Goal: Task Accomplishment & Management: Manage account settings

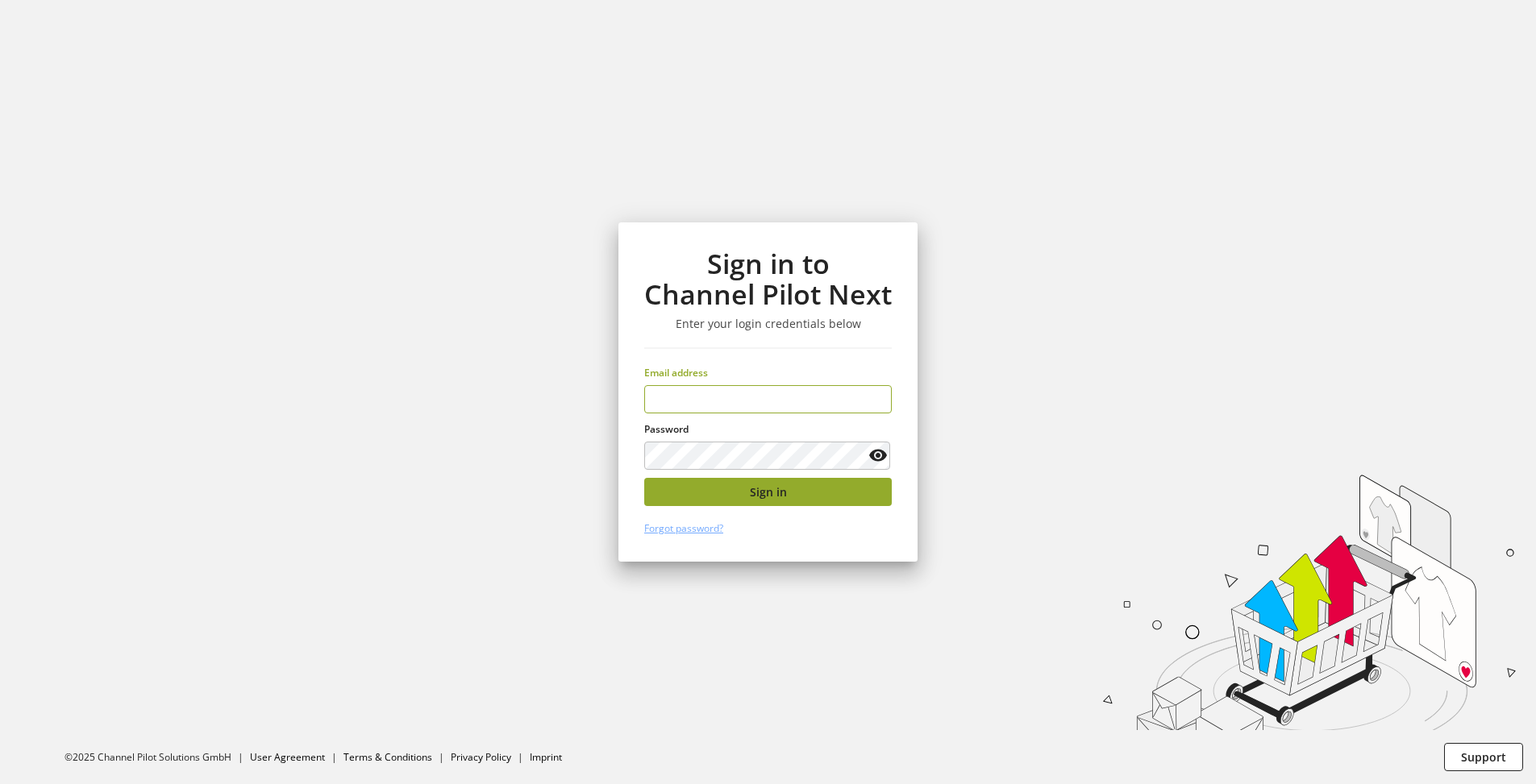
type input "**********"
click at [709, 486] on button "Sign in" at bounding box center [768, 492] width 248 height 28
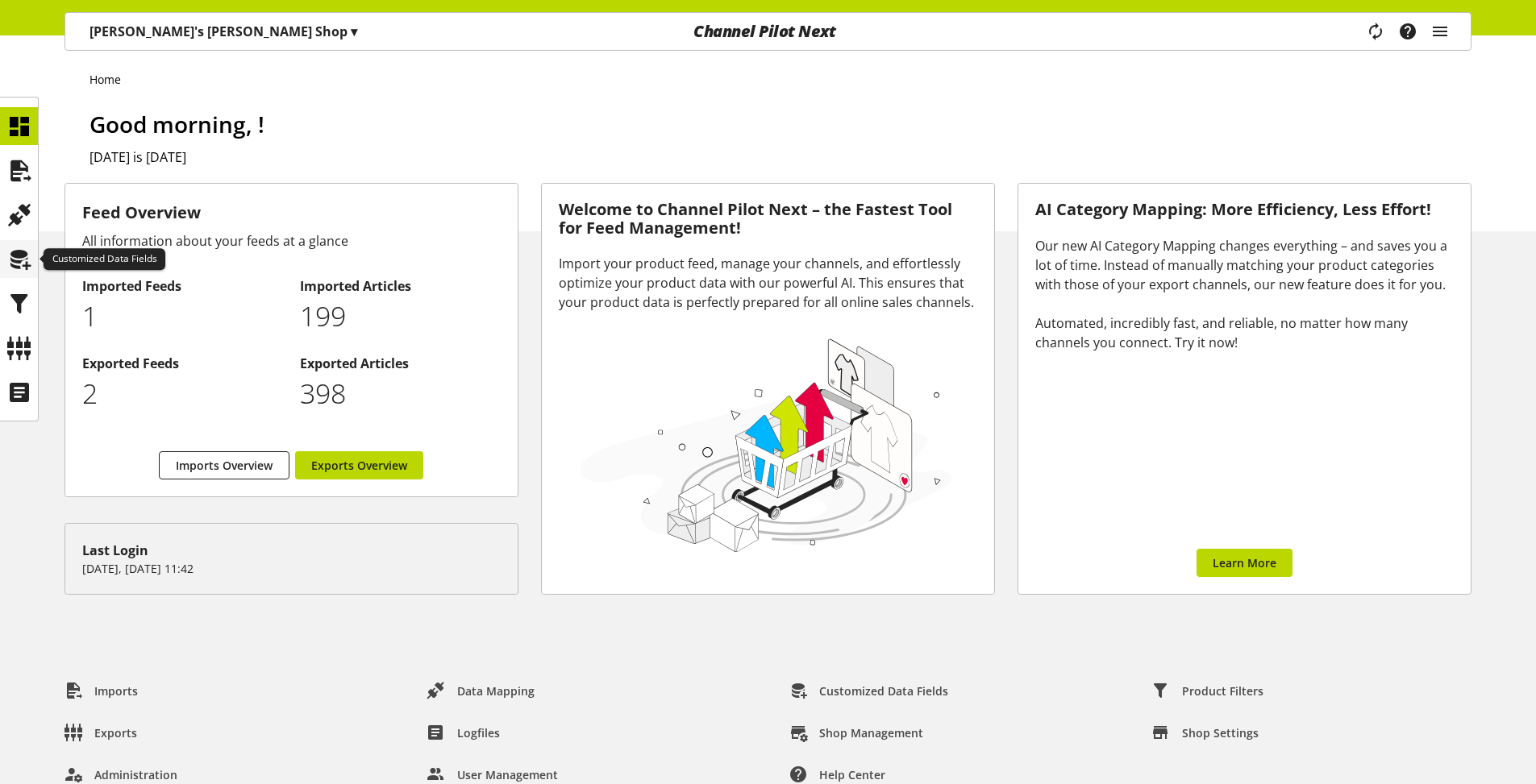
click at [18, 264] on icon at bounding box center [19, 260] width 25 height 32
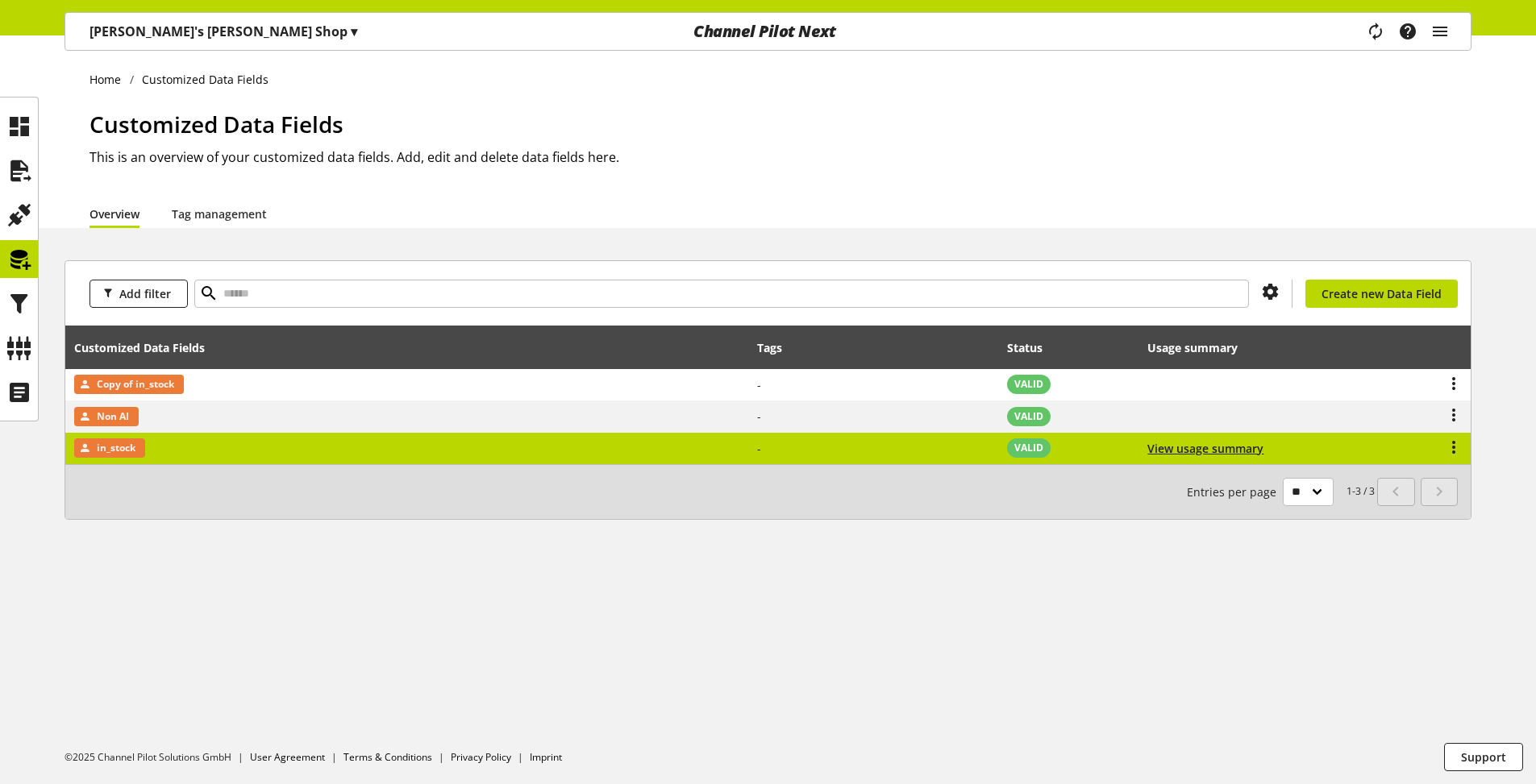
click at [667, 444] on td "in_stock" at bounding box center [407, 448] width 684 height 31
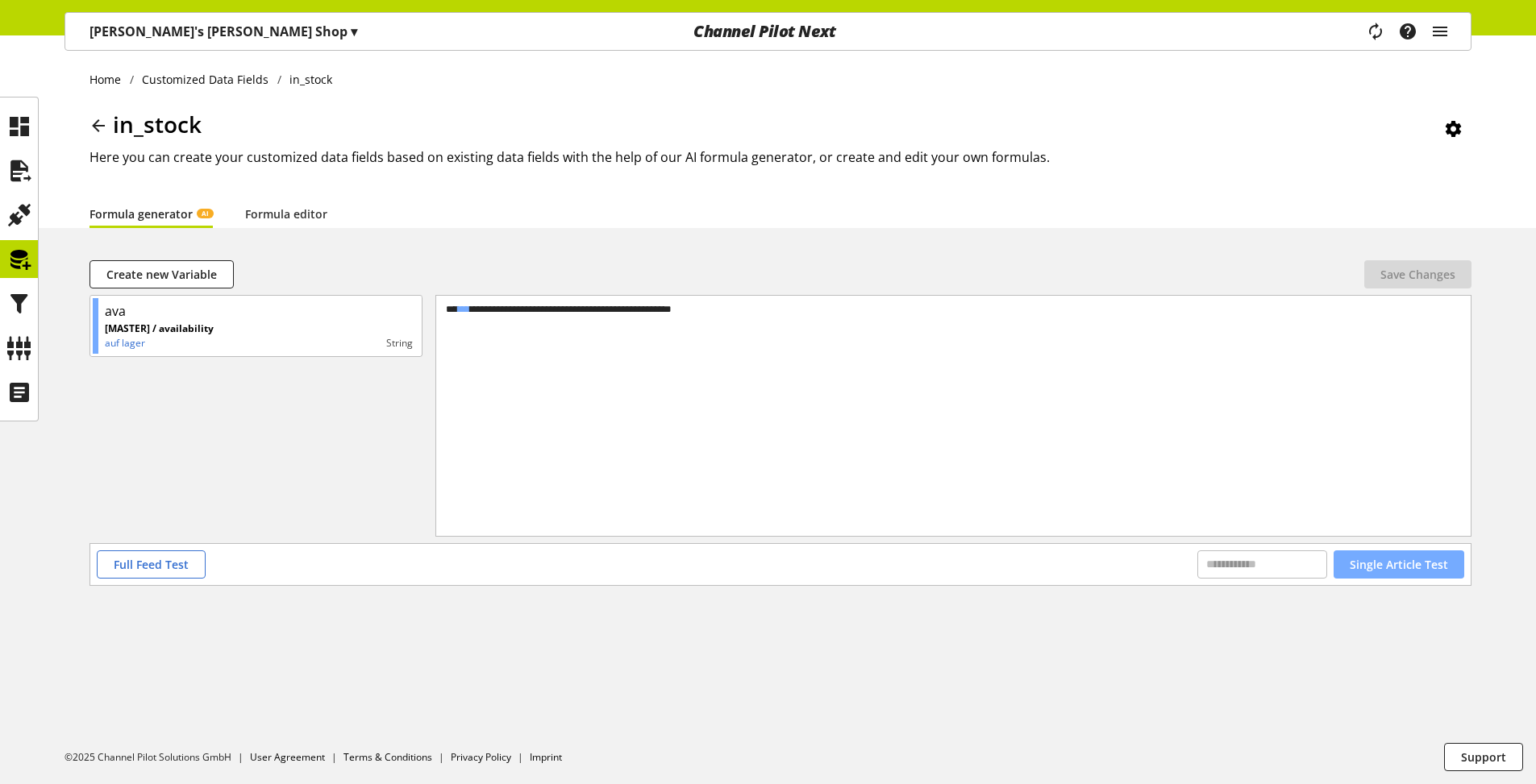
click at [1424, 563] on span "Single Article Test" at bounding box center [1399, 565] width 98 height 17
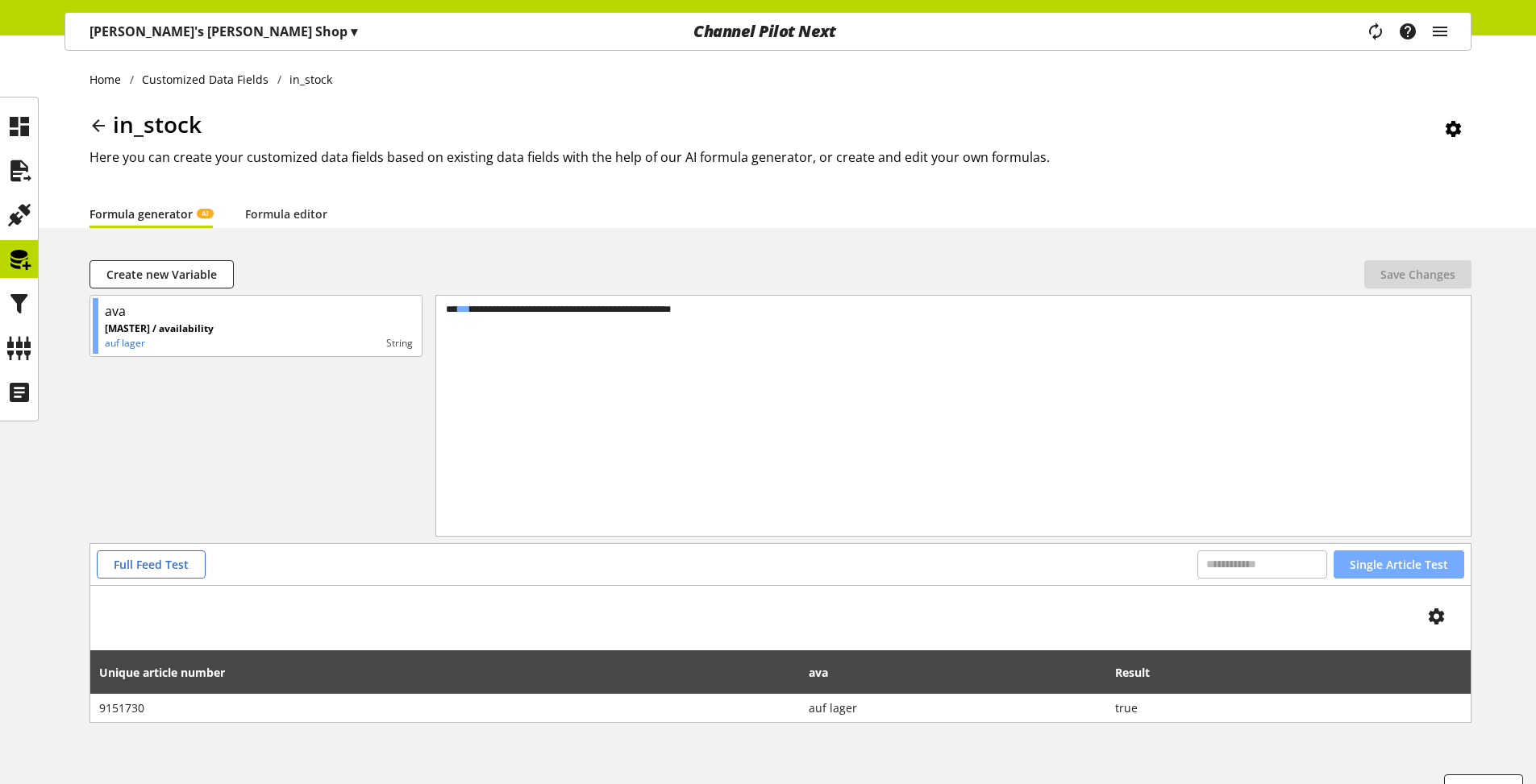
scroll to position [31, 0]
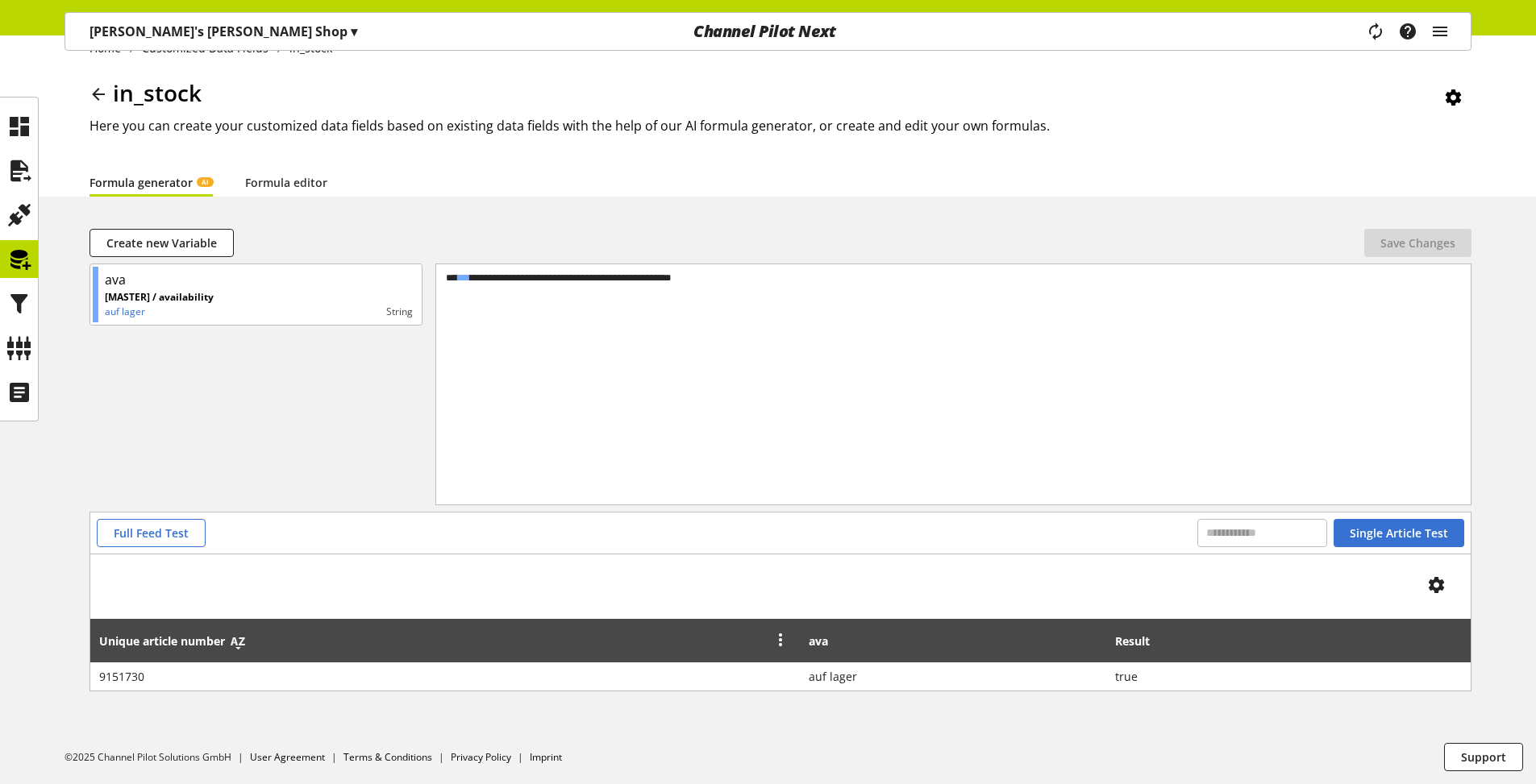
click at [241, 644] on icon at bounding box center [237, 641] width 20 height 29
click at [9, 167] on icon at bounding box center [19, 170] width 25 height 32
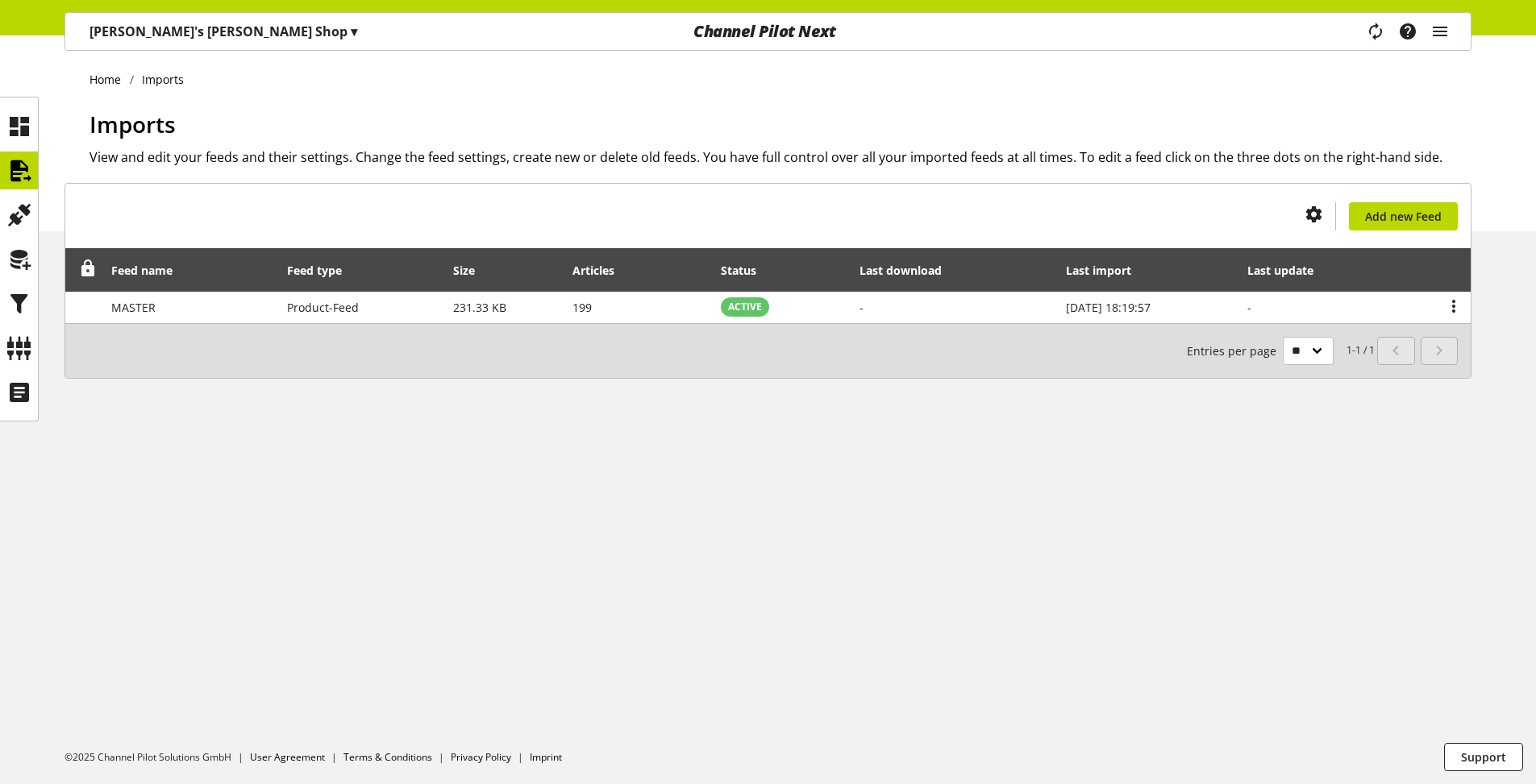
click at [183, 35] on p "[PERSON_NAME]'s [PERSON_NAME] Shop ▾" at bounding box center [223, 31] width 267 height 20
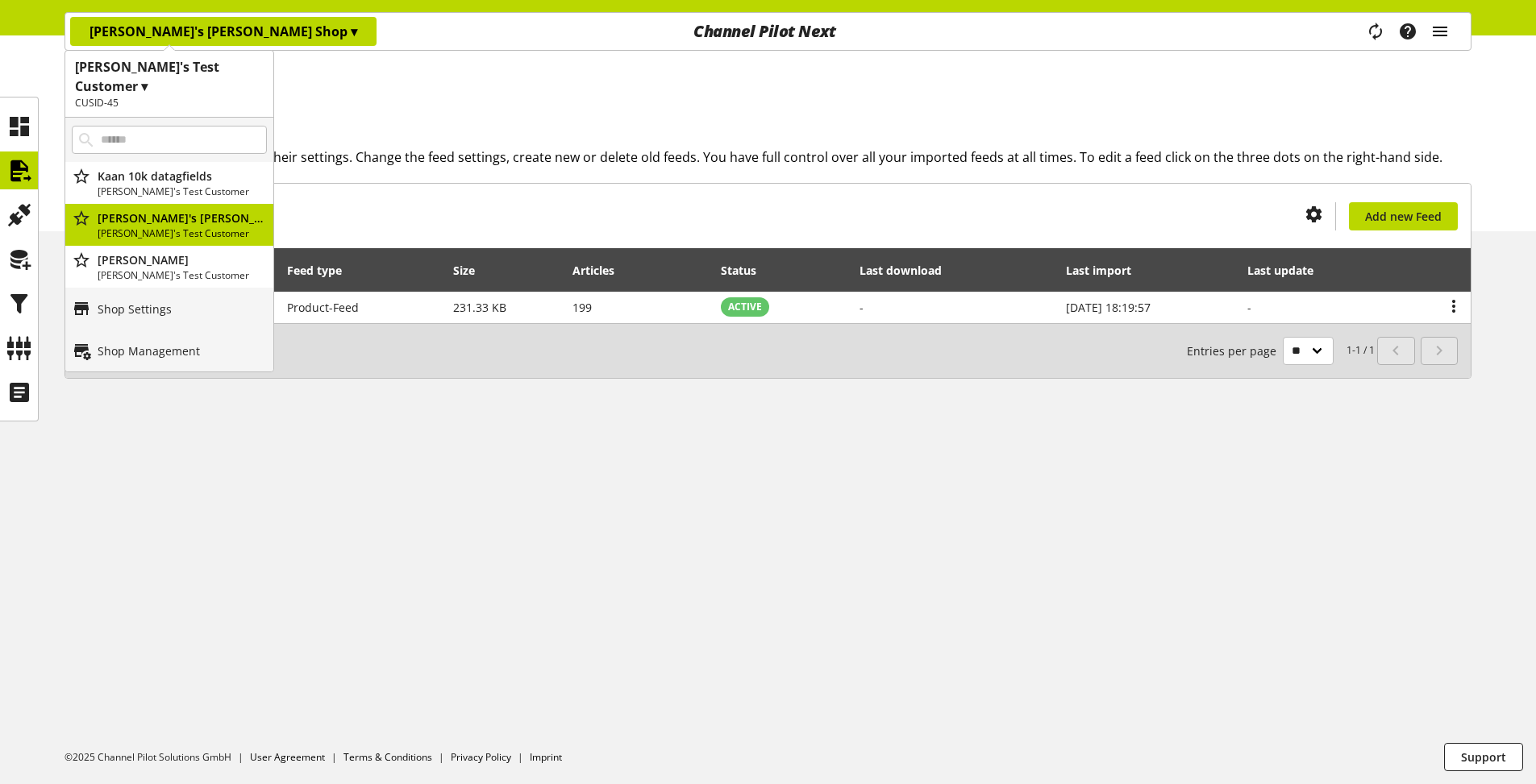
click at [1443, 33] on icon "main navigation" at bounding box center [1440, 31] width 20 height 29
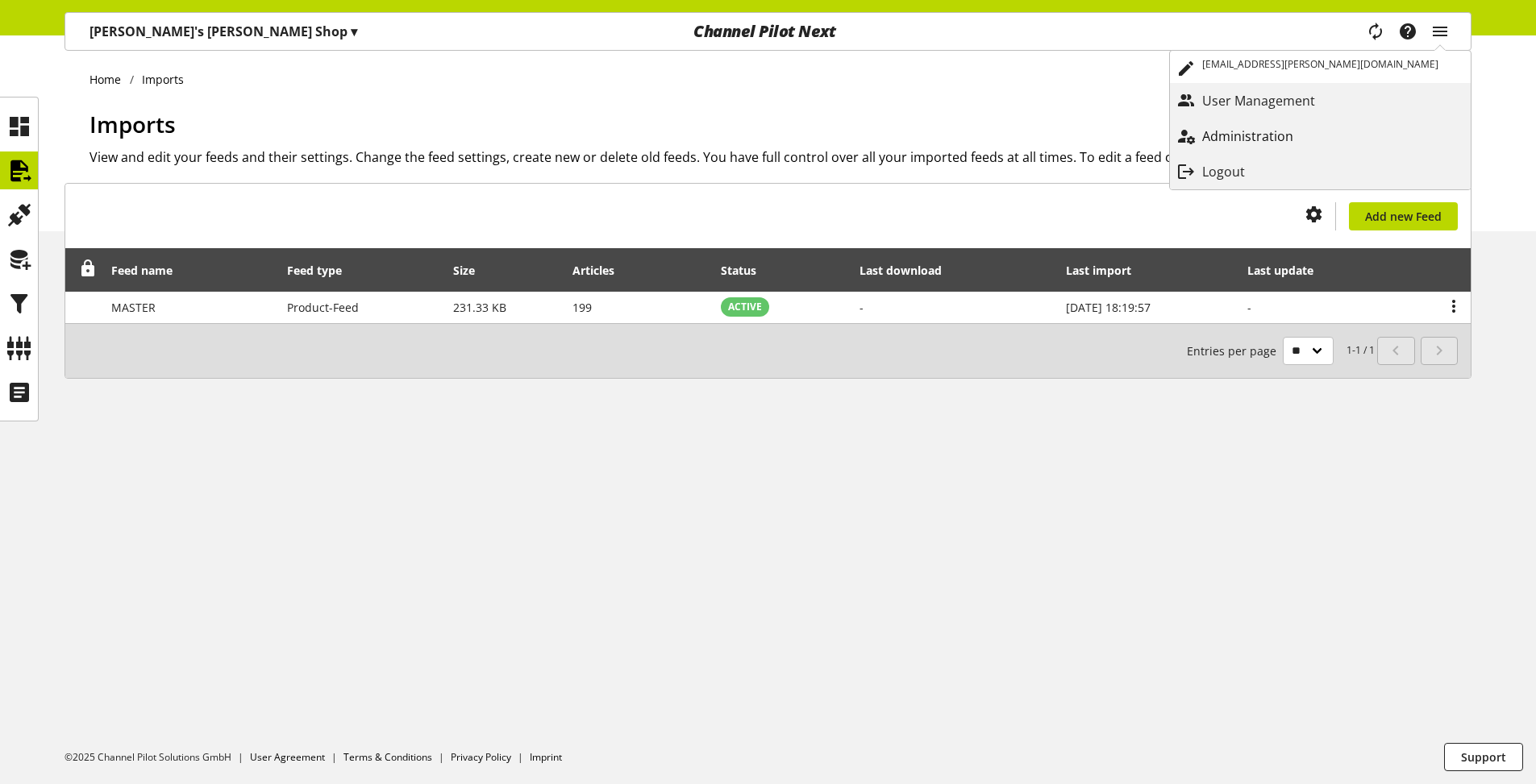
click at [1326, 131] on p "Administration" at bounding box center [1264, 136] width 123 height 20
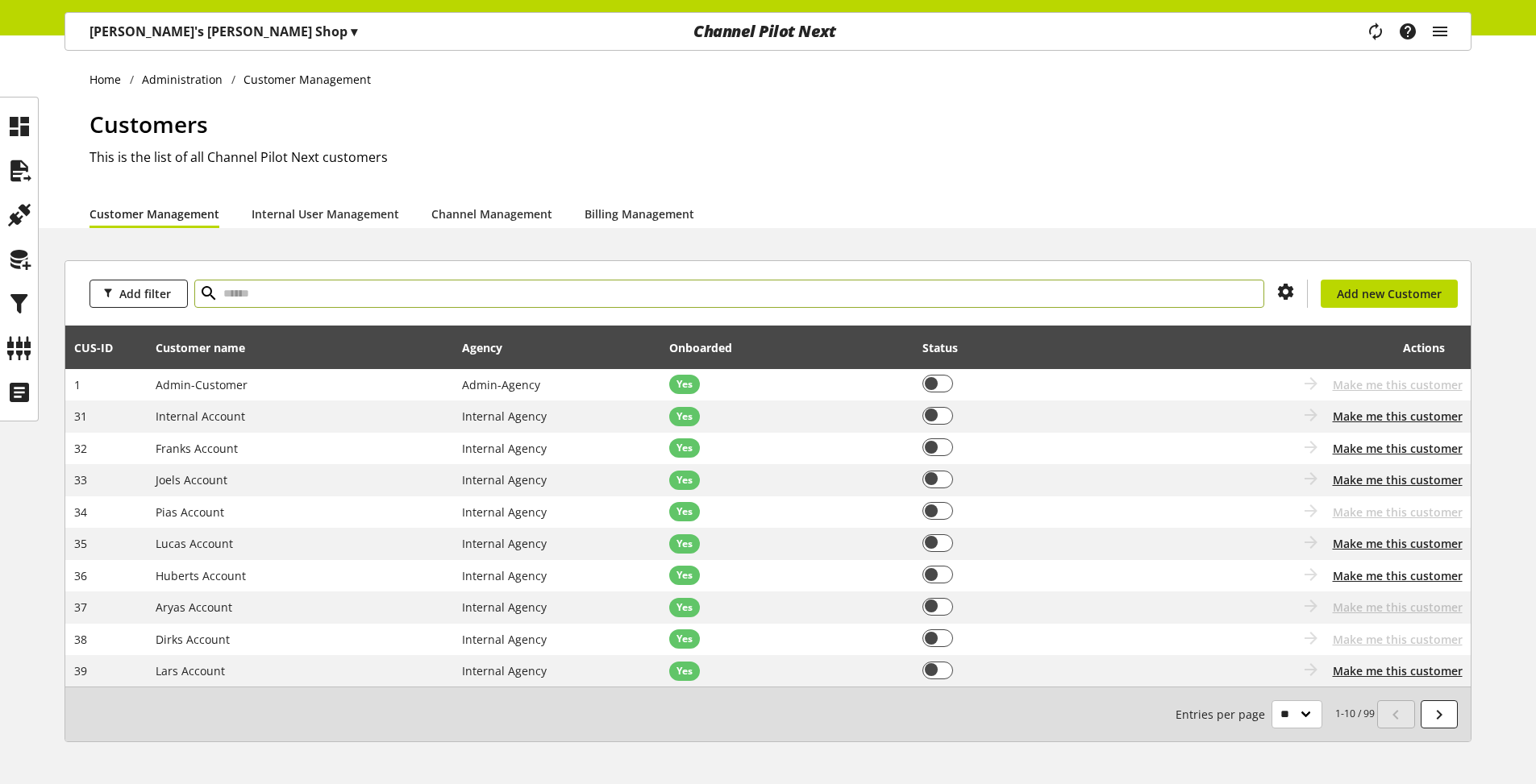
click at [495, 298] on input "text" at bounding box center [729, 294] width 1070 height 28
type input "****"
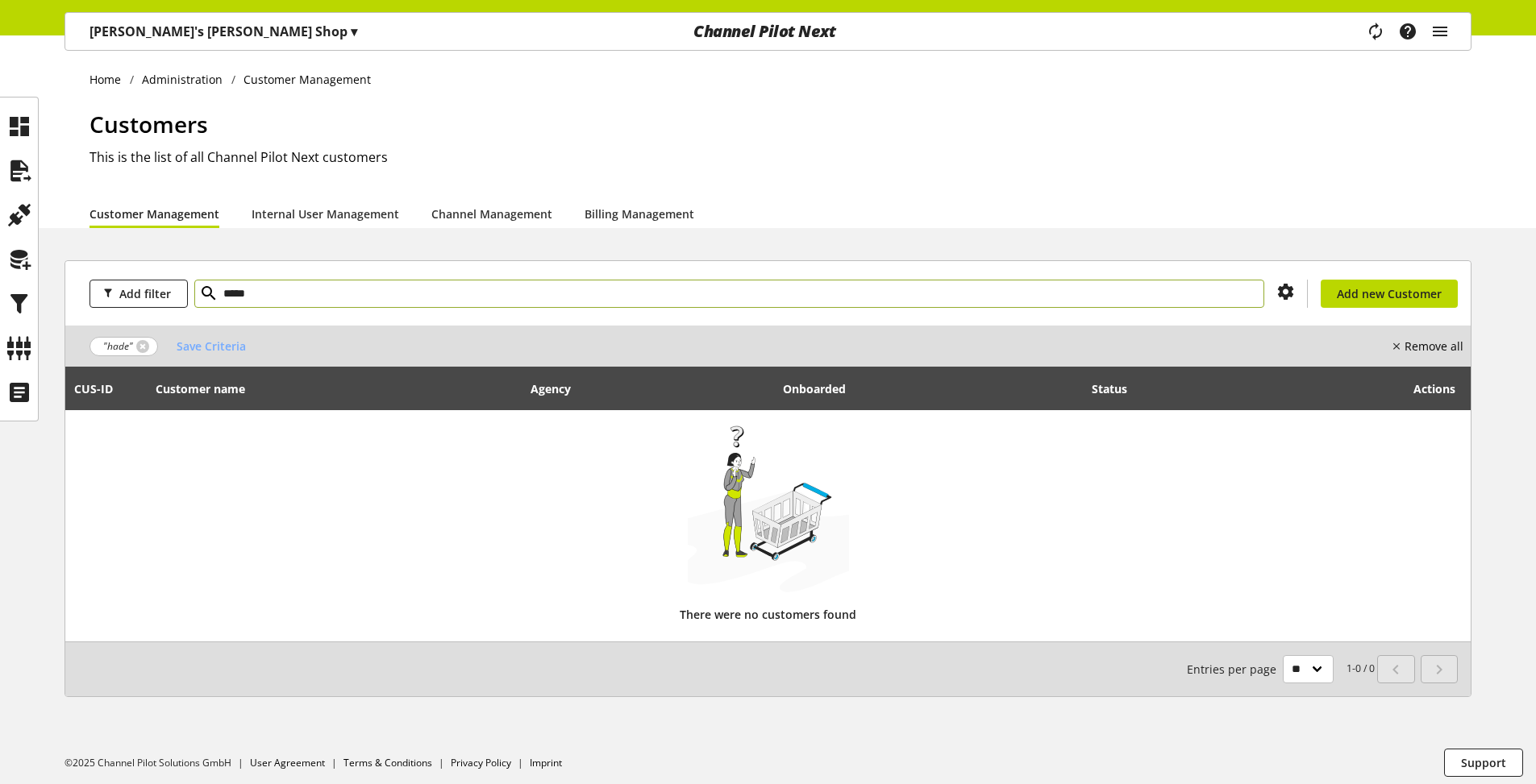
type input "*****"
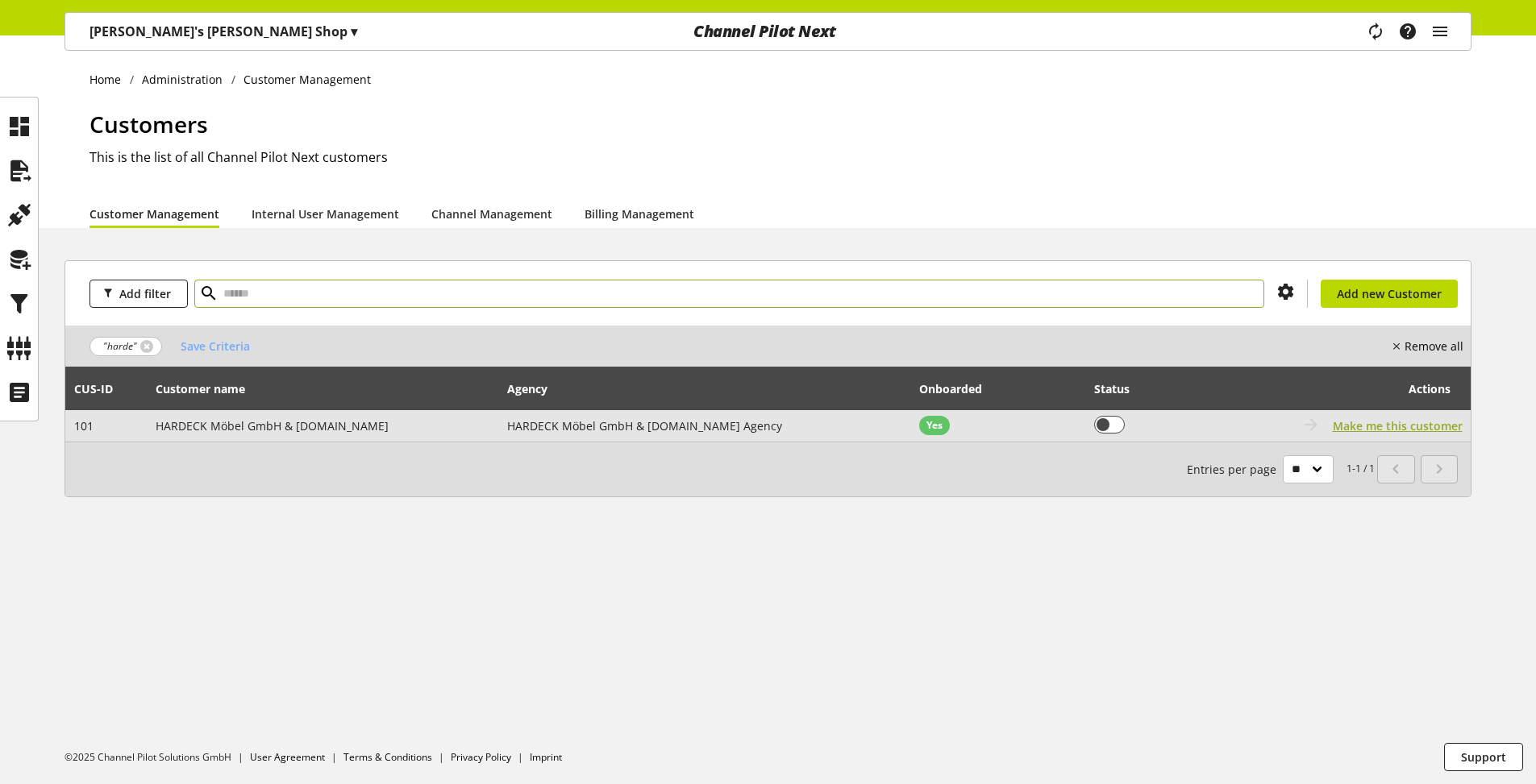
click at [1362, 425] on span "Make me this customer" at bounding box center [1399, 426] width 130 height 17
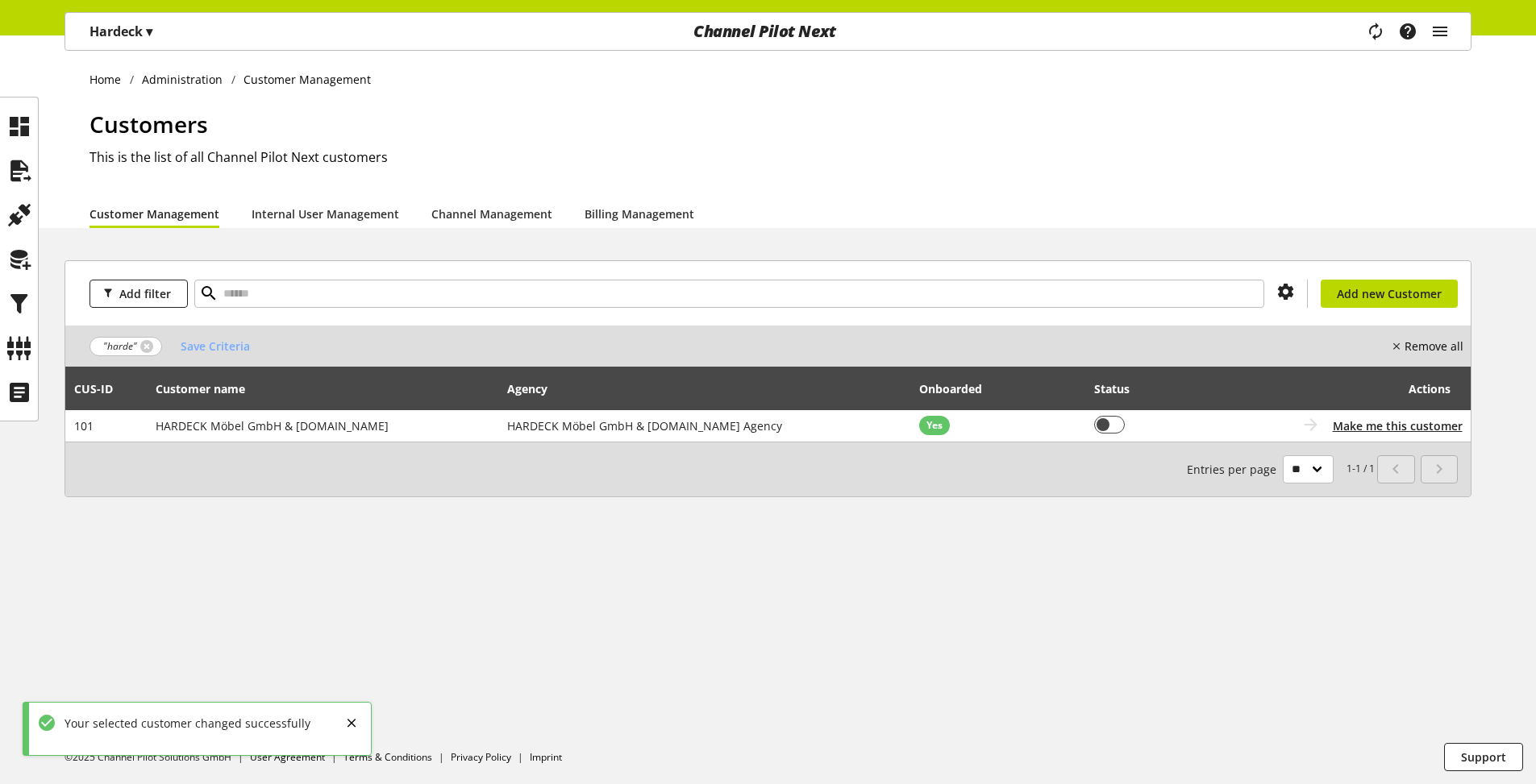
click at [137, 31] on p "Hardeck ▾" at bounding box center [121, 31] width 63 height 20
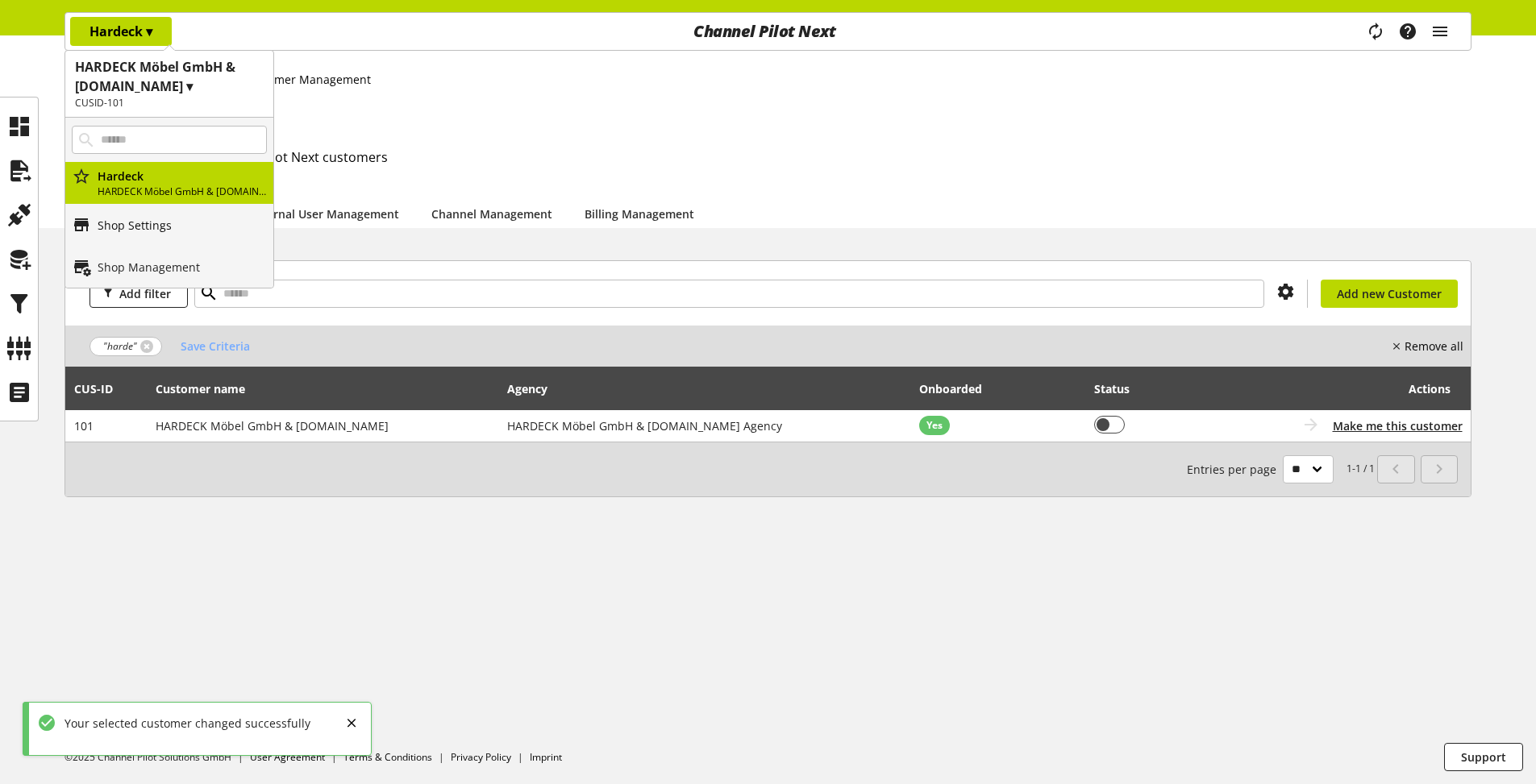
click at [104, 229] on p "Shop Settings" at bounding box center [135, 225] width 74 height 17
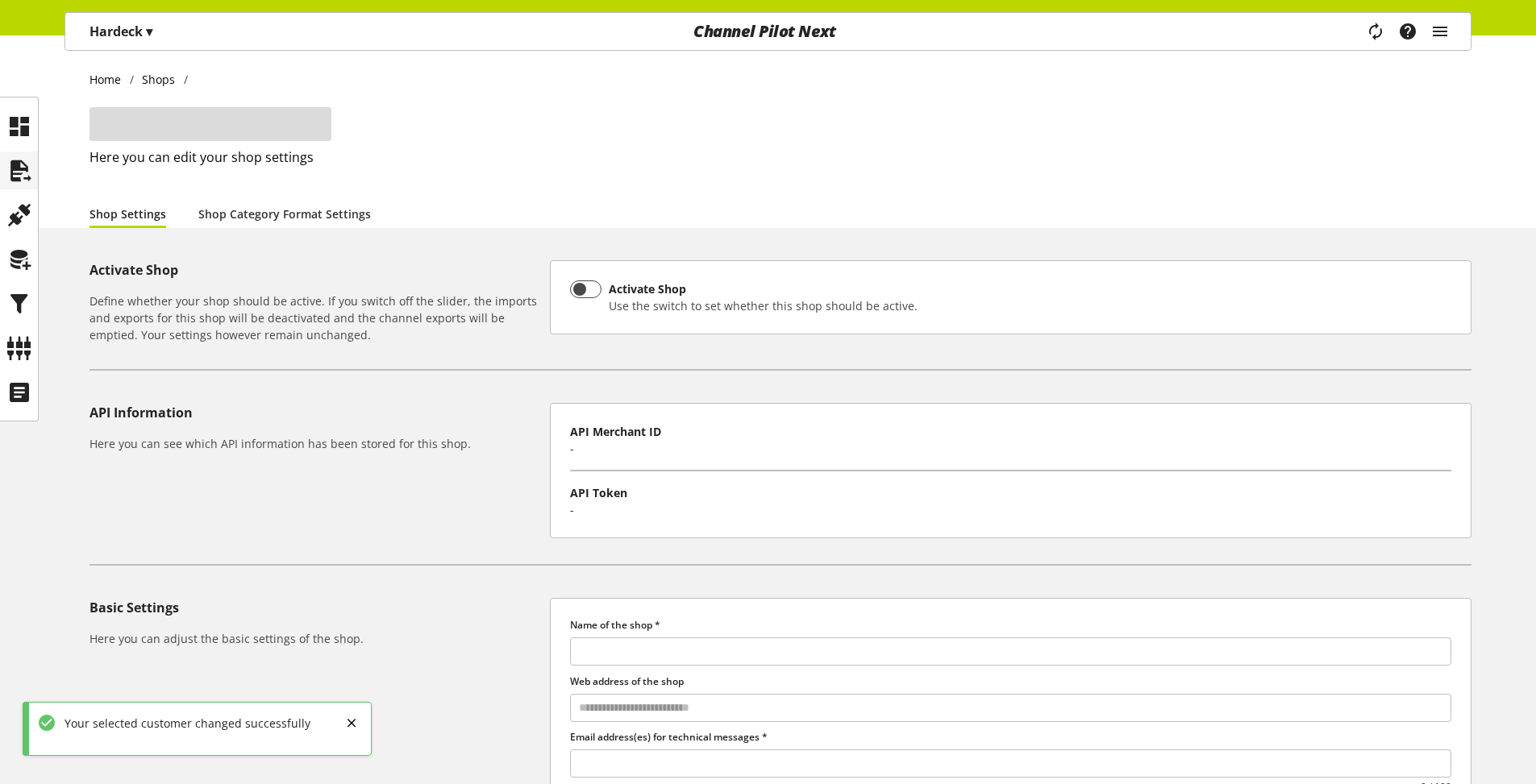
type input "*******"
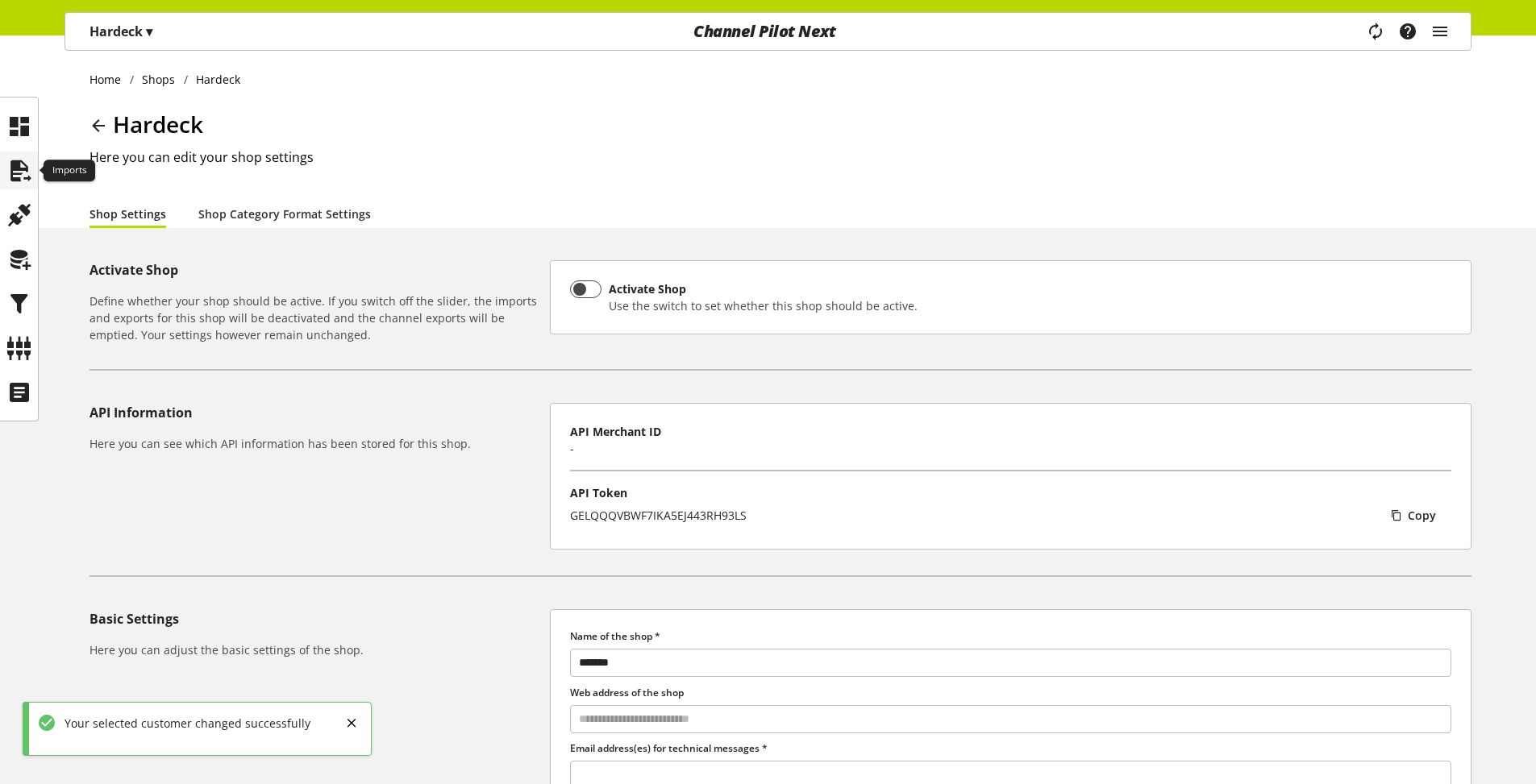
click at [7, 166] on icon at bounding box center [19, 170] width 25 height 32
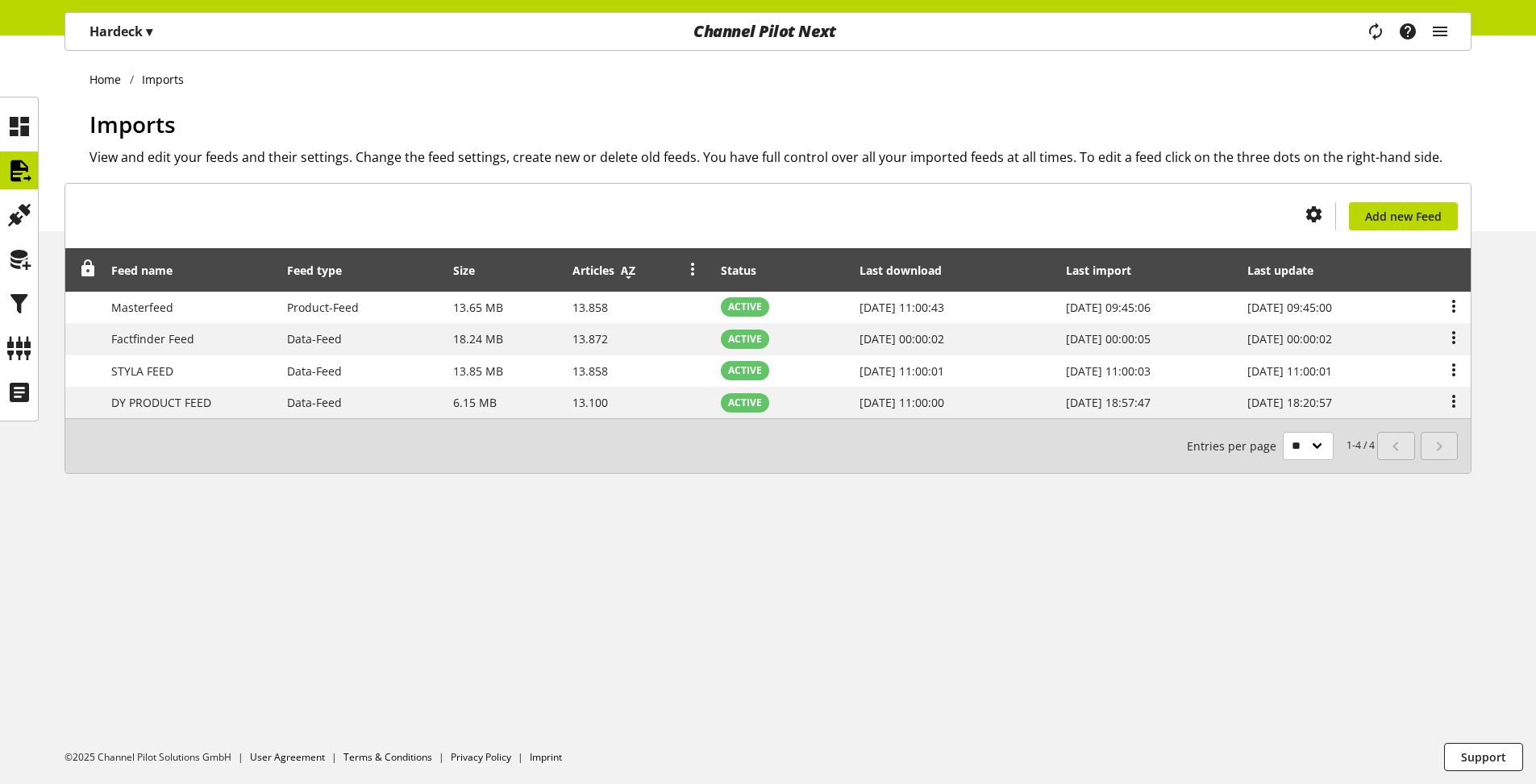
click at [629, 271] on icon at bounding box center [628, 270] width 20 height 29
click at [481, 269] on icon at bounding box center [489, 270] width 20 height 29
click at [12, 347] on icon at bounding box center [19, 348] width 25 height 32
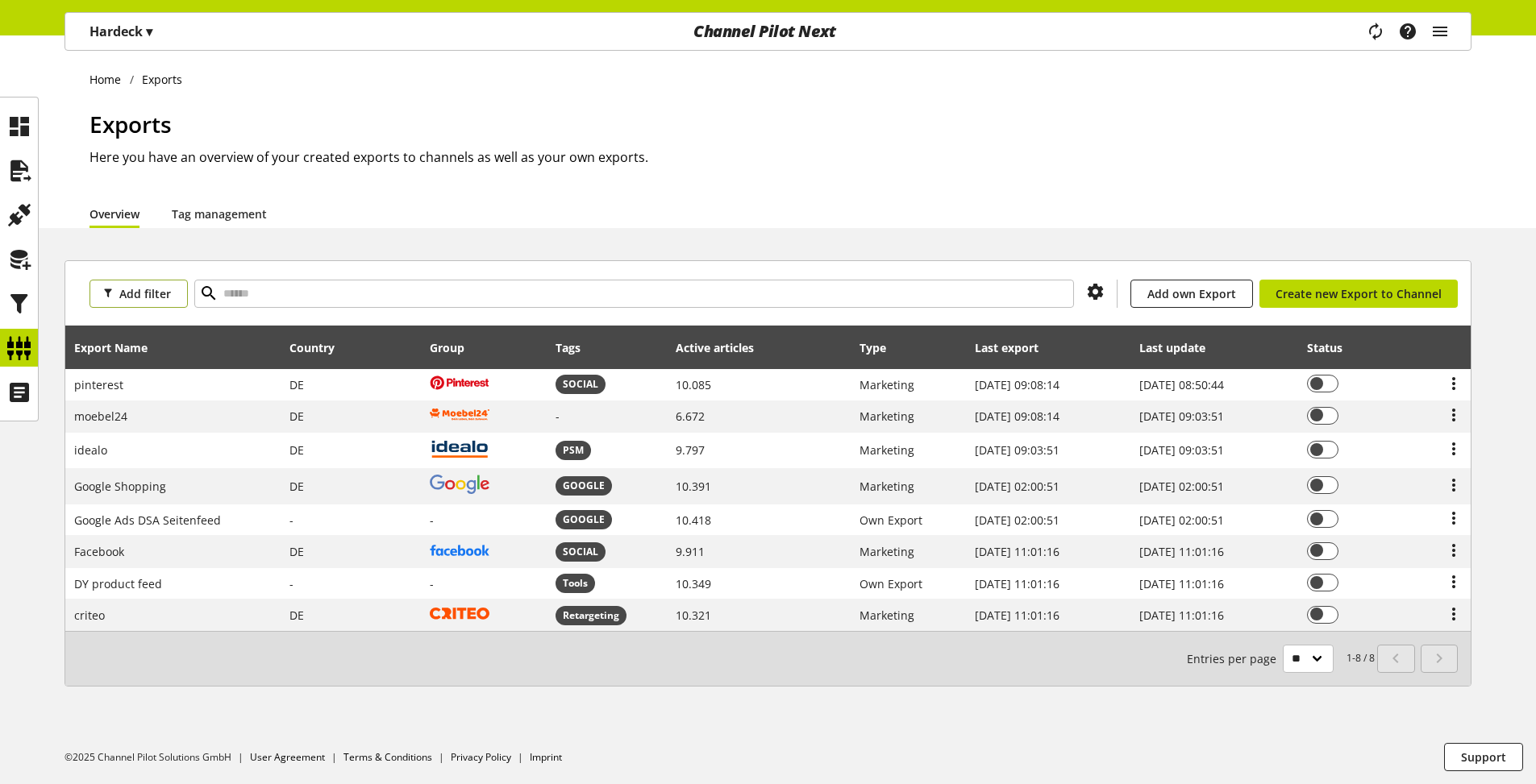
click at [153, 302] on button "Add filter" at bounding box center [138, 294] width 98 height 28
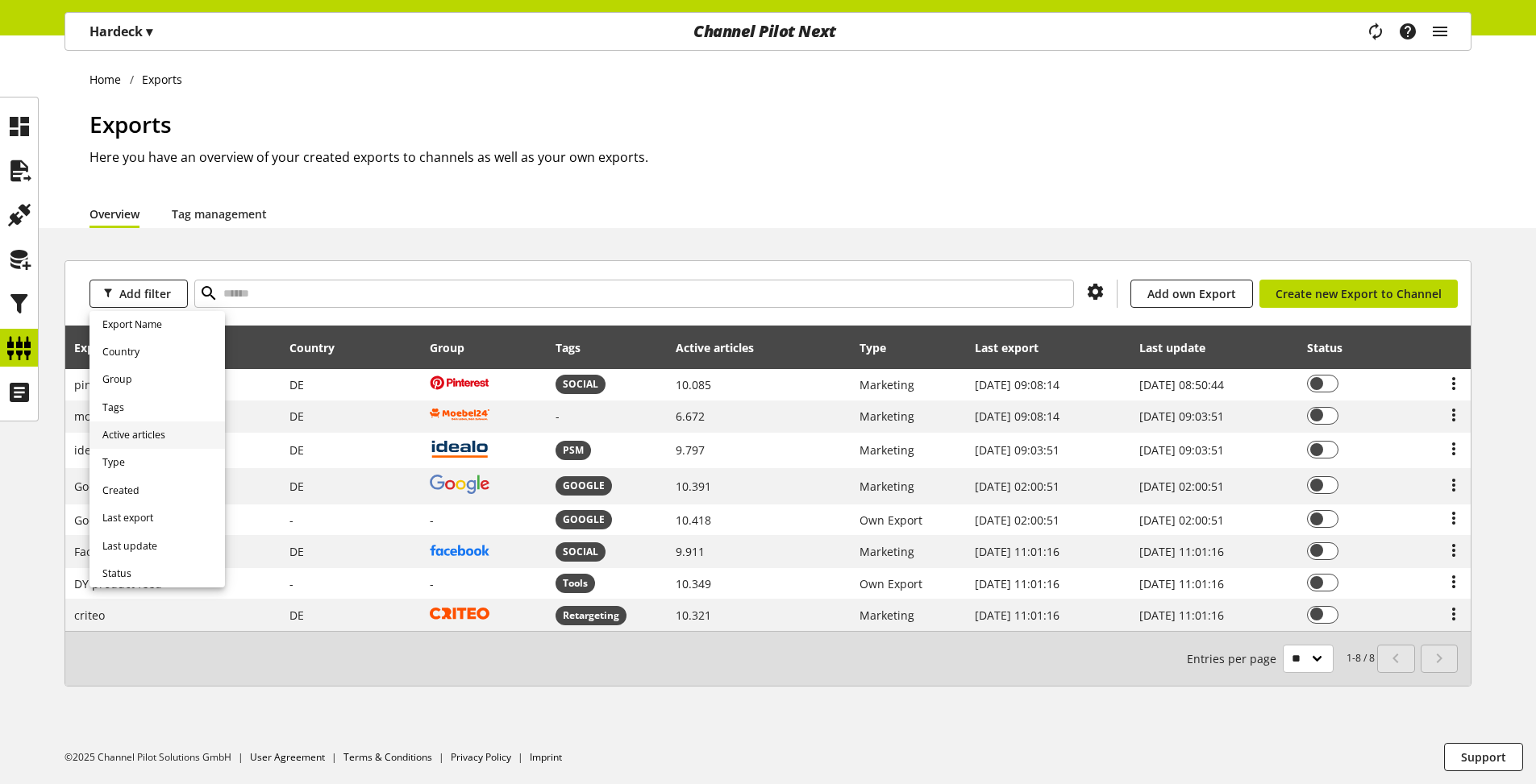
click at [166, 427] on link "Active articles" at bounding box center [157, 435] width 136 height 27
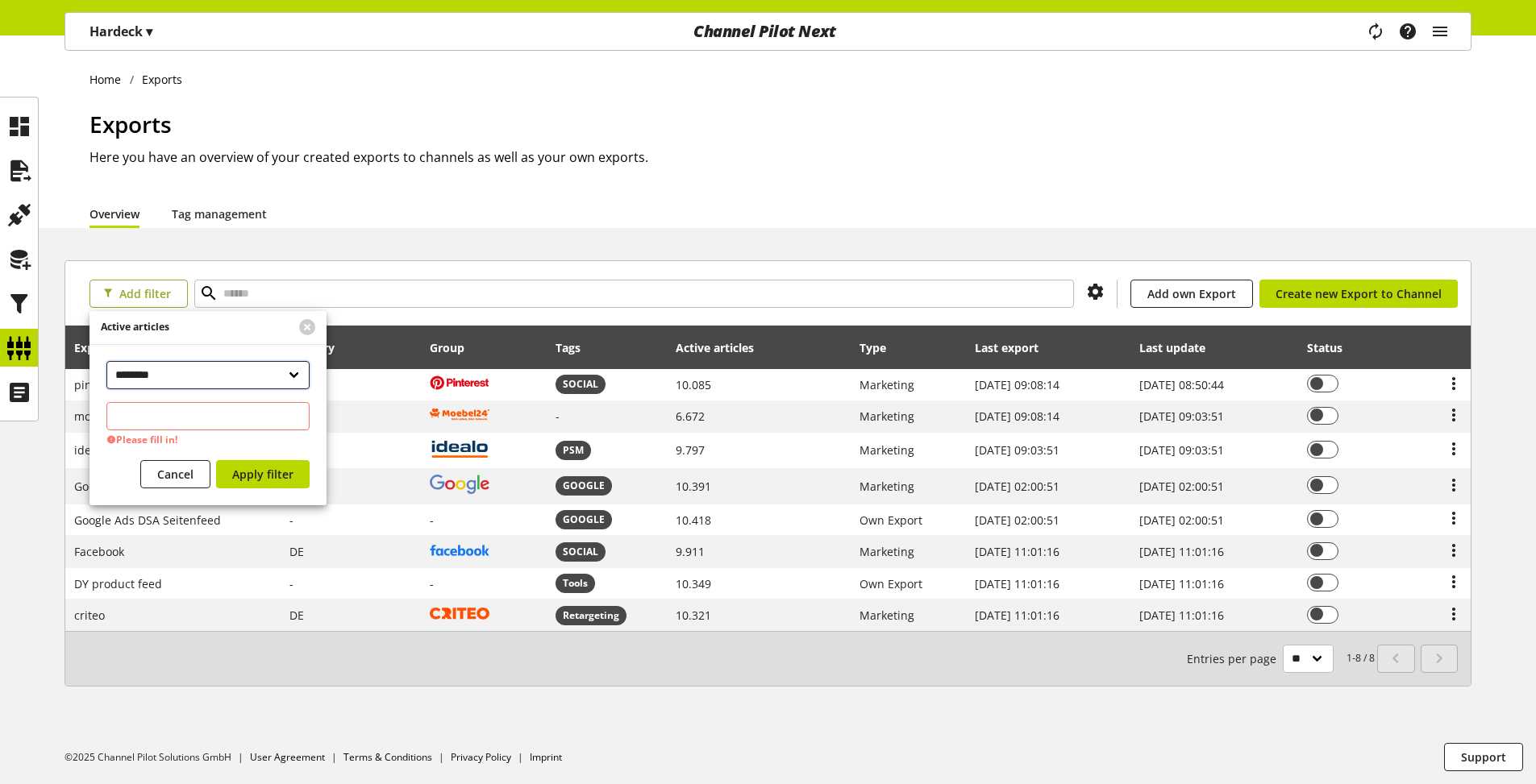
drag, startPoint x: 167, startPoint y: 374, endPoint x: 138, endPoint y: 296, distance: 83.2
click at [138, 296] on body "Hardeck ▾ HARDECK Möbel GmbH & [DOMAIN_NAME] ▾ CUSID-101 All customers HARDECK …" at bounding box center [768, 410] width 1536 height 749
click at [138, 296] on span "Add filter" at bounding box center [145, 294] width 52 height 17
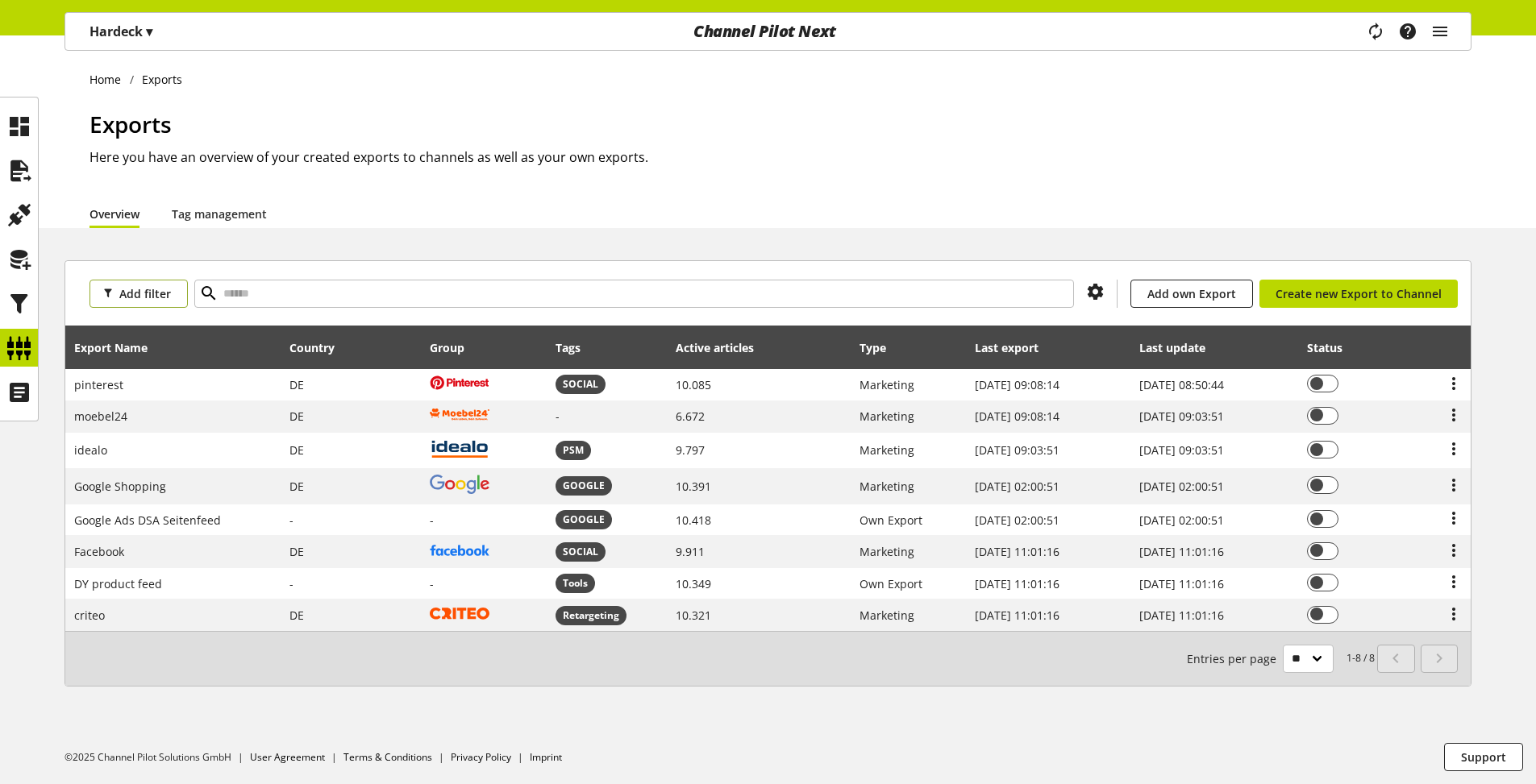
click at [132, 289] on span "Add filter" at bounding box center [145, 294] width 52 height 17
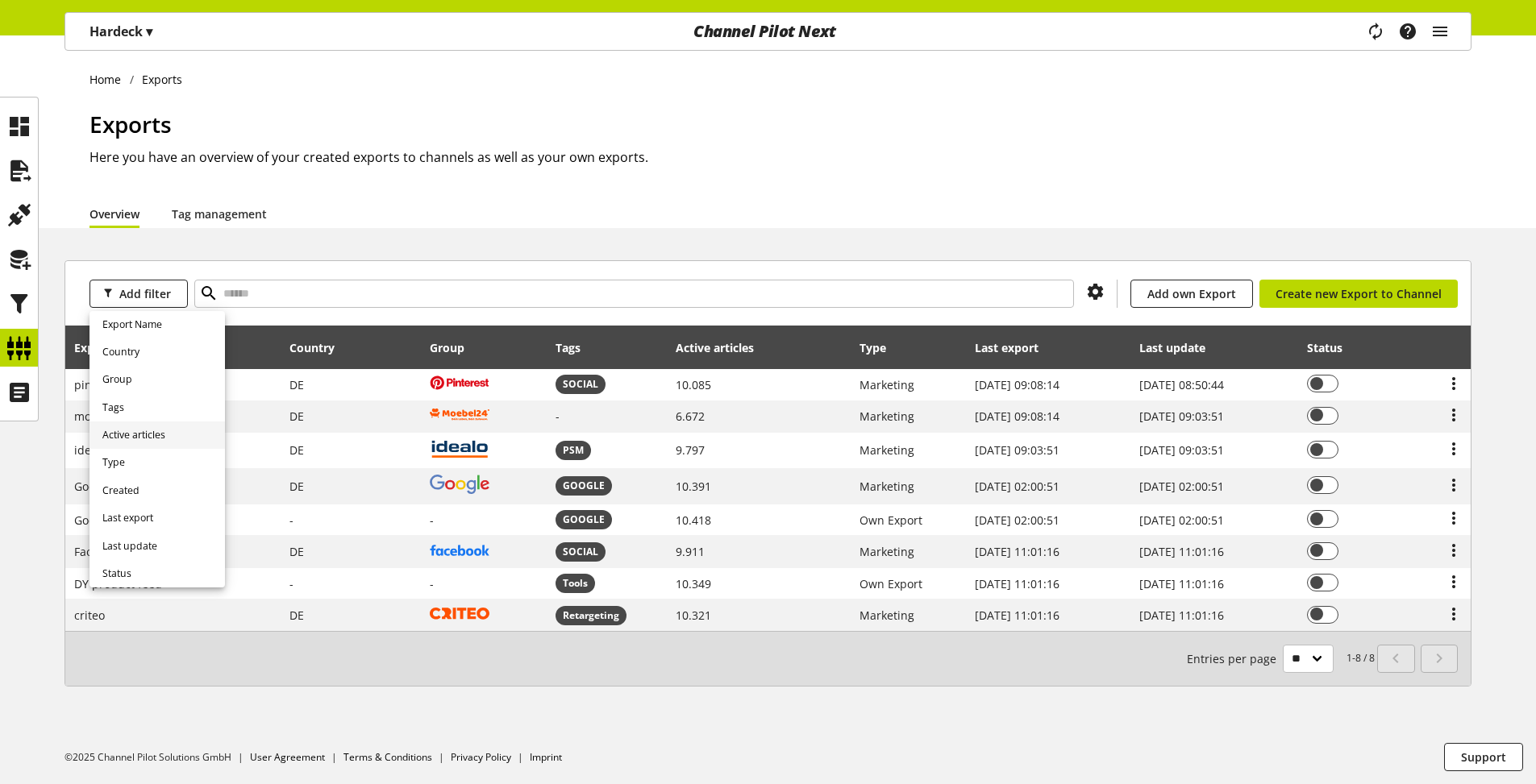
click at [133, 425] on link "Active articles" at bounding box center [157, 435] width 136 height 27
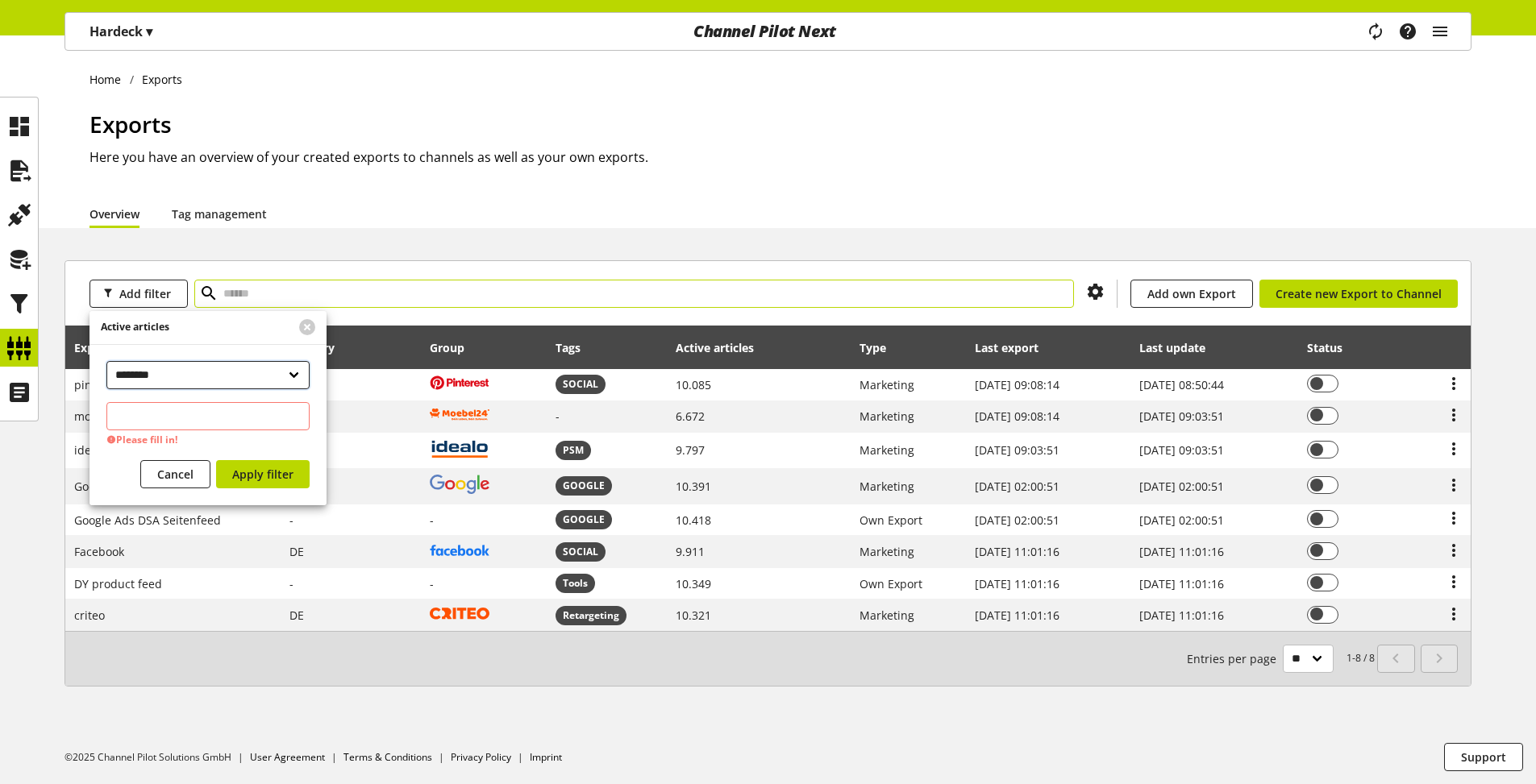
drag, startPoint x: 169, startPoint y: 379, endPoint x: 748, endPoint y: 295, distance: 585.1
click at [748, 295] on body "Hardeck ▾ HARDECK Möbel GmbH & [DOMAIN_NAME] ▾ CUSID-101 All customers HARDECK …" at bounding box center [768, 410] width 1536 height 749
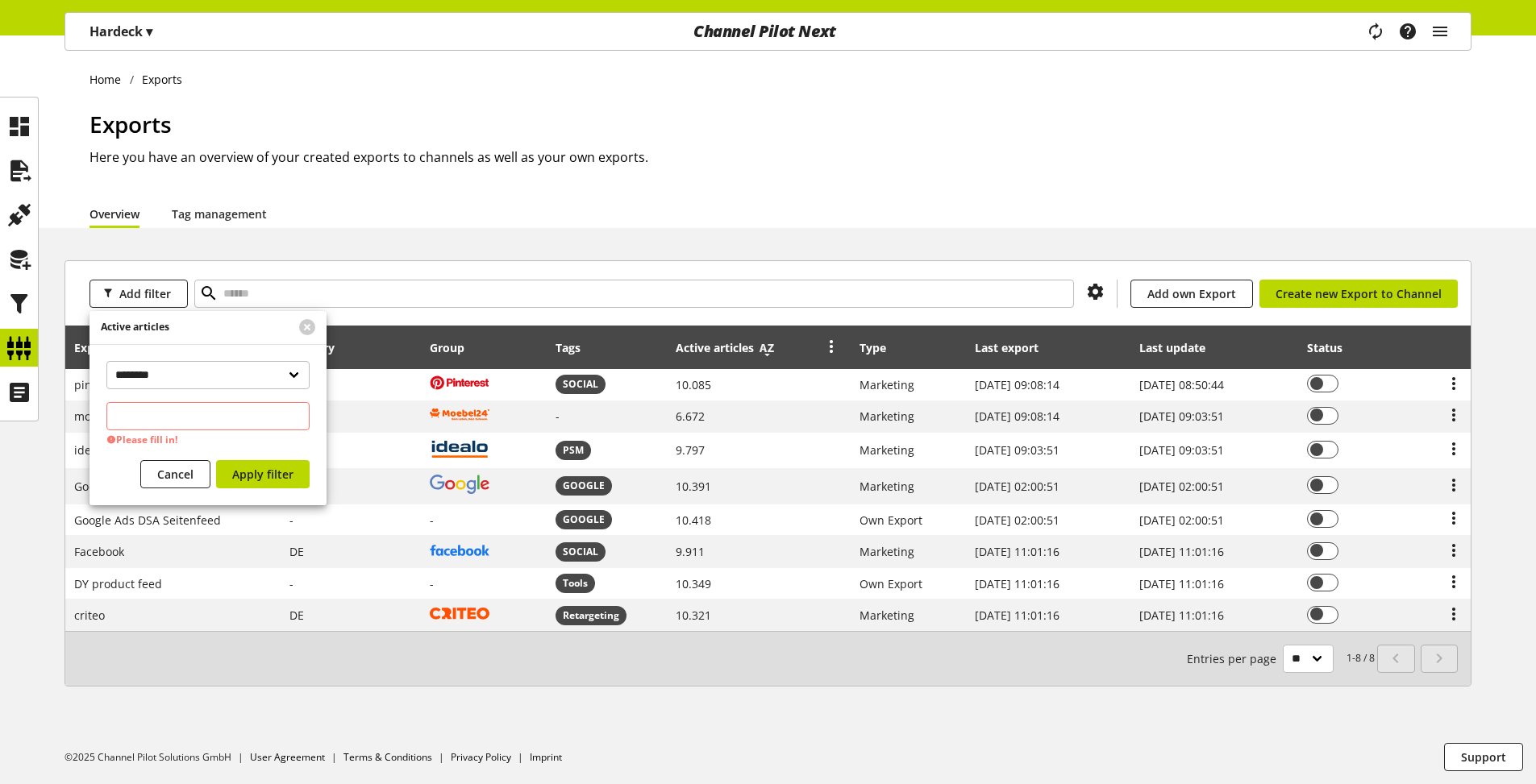
click at [759, 347] on icon at bounding box center [767, 348] width 20 height 29
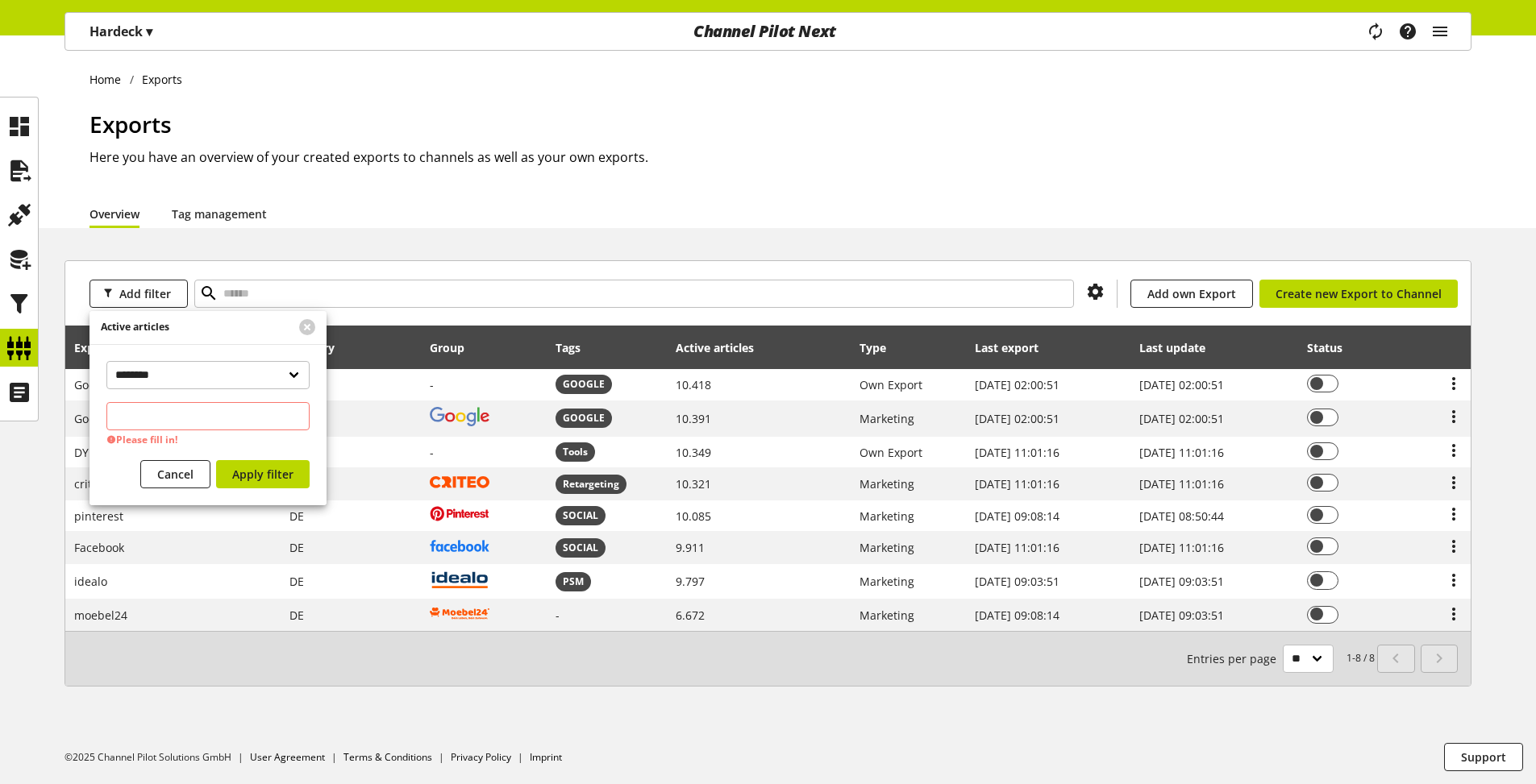
click at [759, 347] on icon at bounding box center [767, 348] width 20 height 29
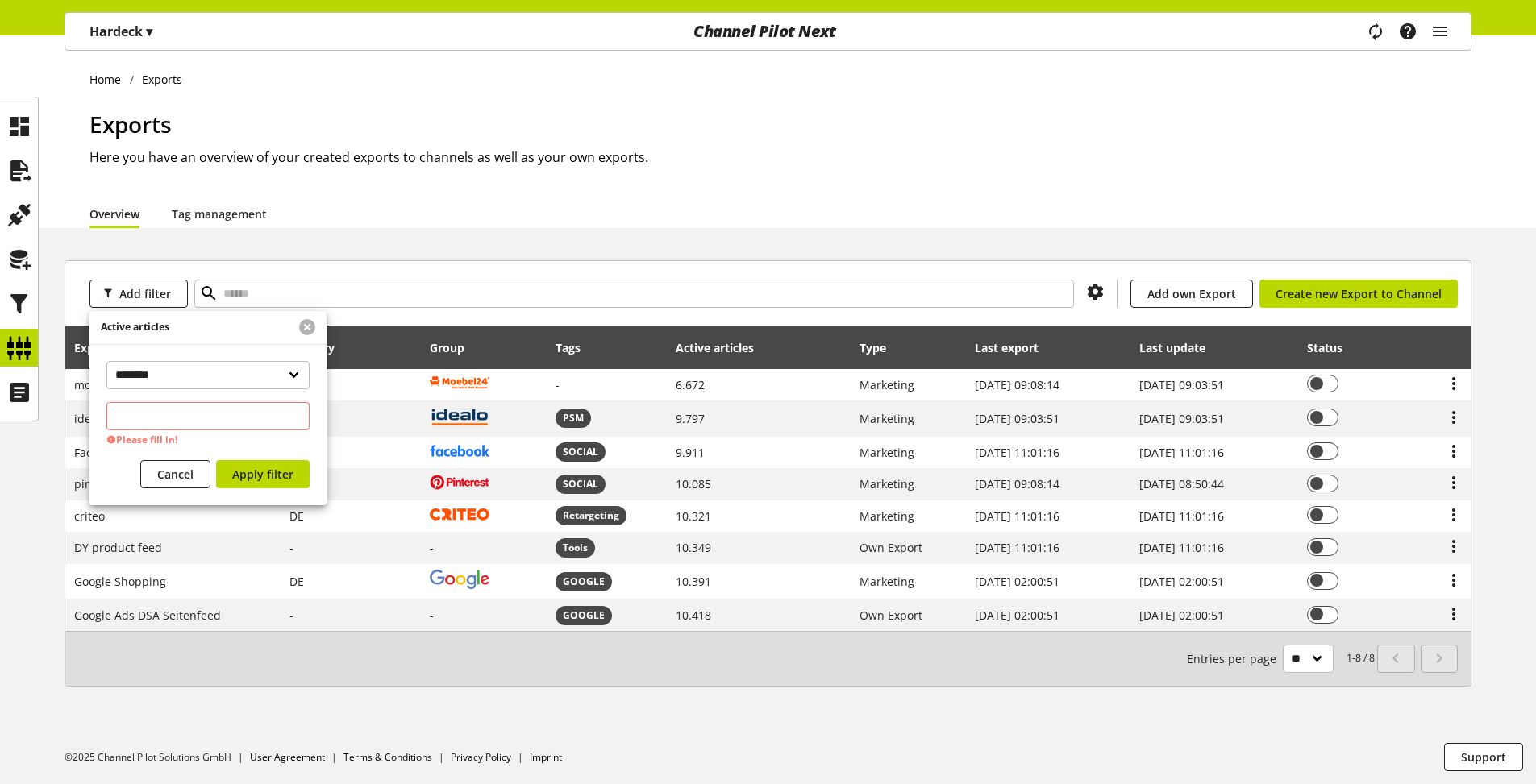
click at [306, 326] on button at bounding box center [307, 327] width 16 height 16
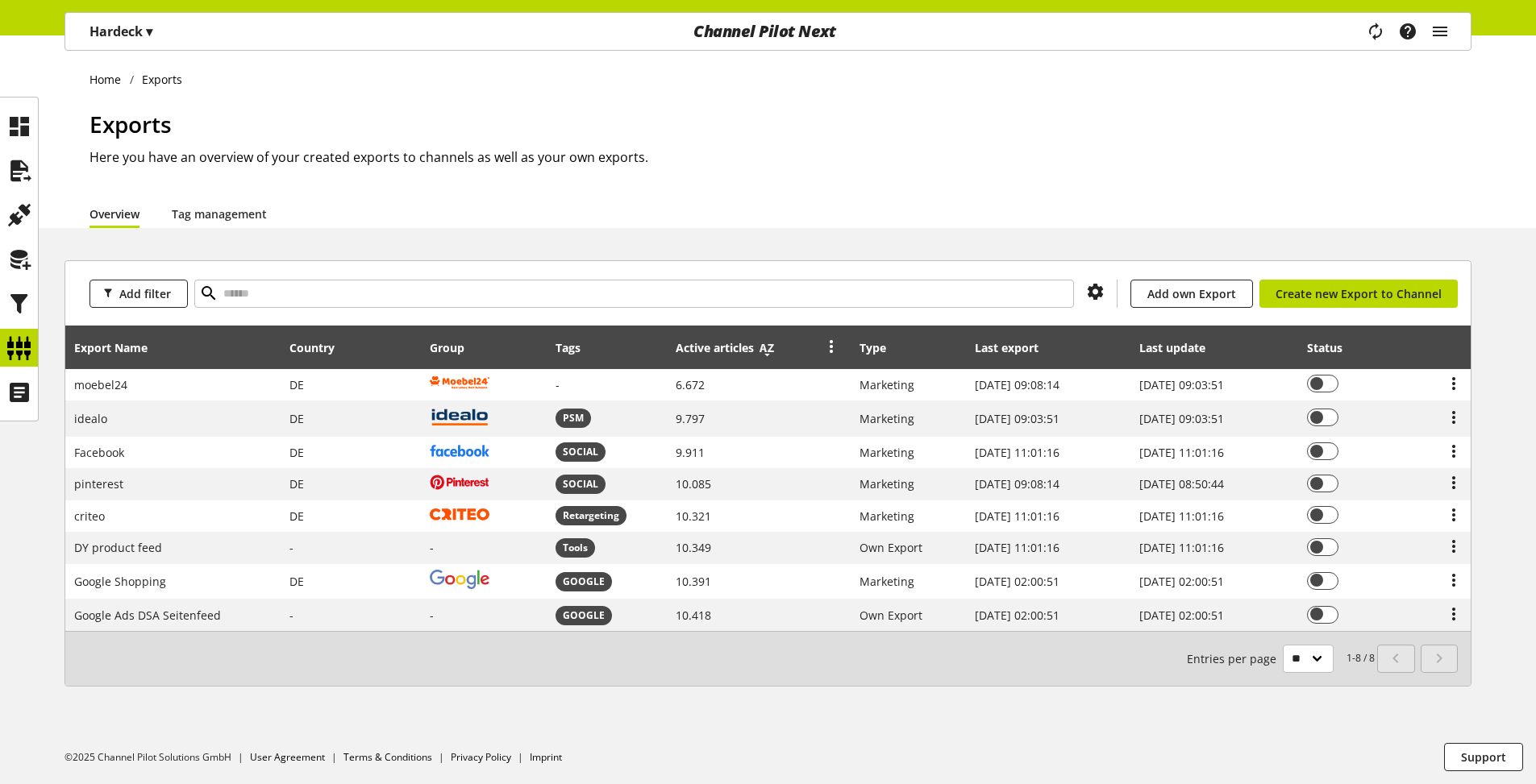
click at [757, 348] on icon at bounding box center [767, 348] width 20 height 29
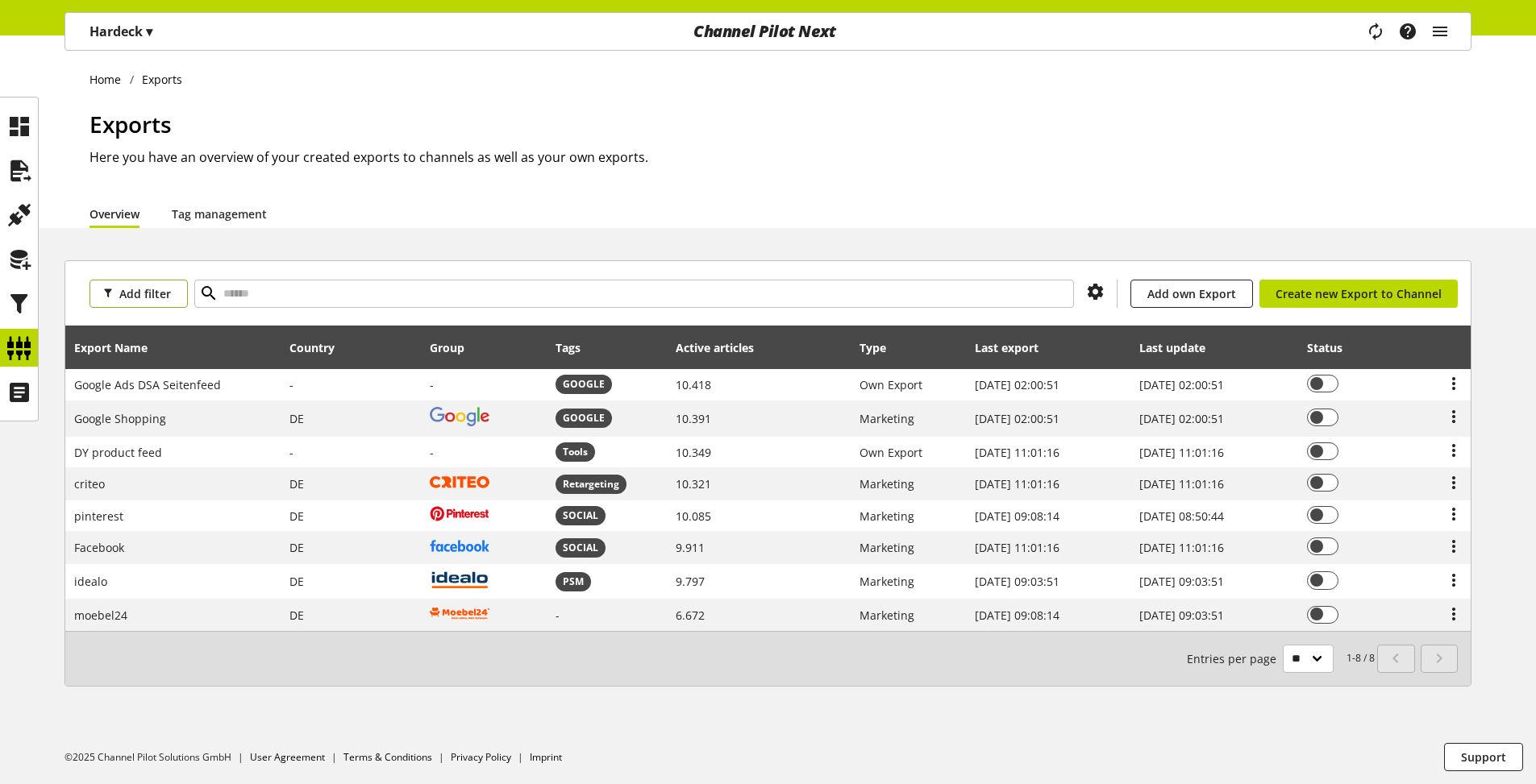
click at [165, 288] on span "Add filter" at bounding box center [145, 294] width 52 height 17
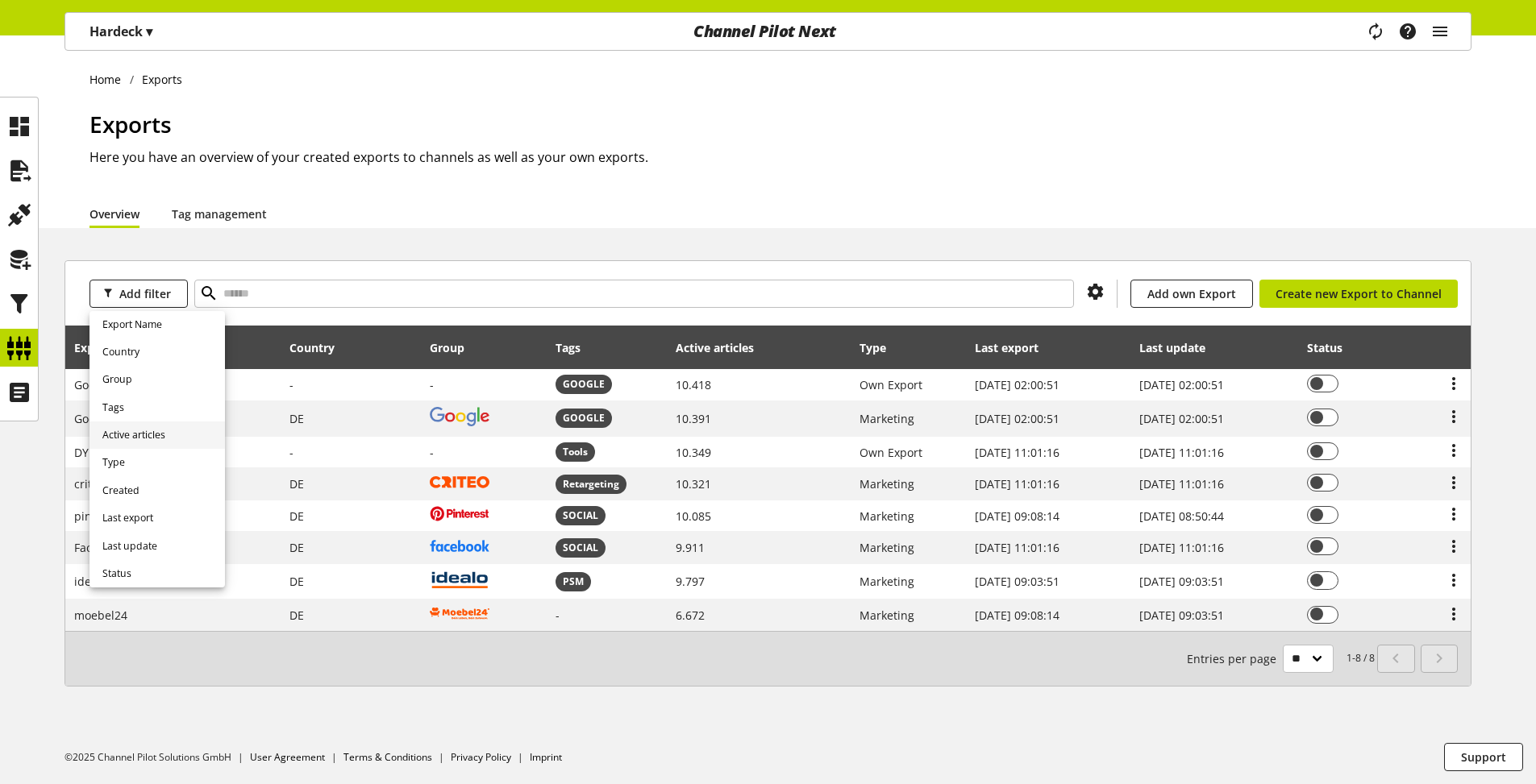
click at [136, 431] on span "Active articles" at bounding box center [134, 435] width 63 height 14
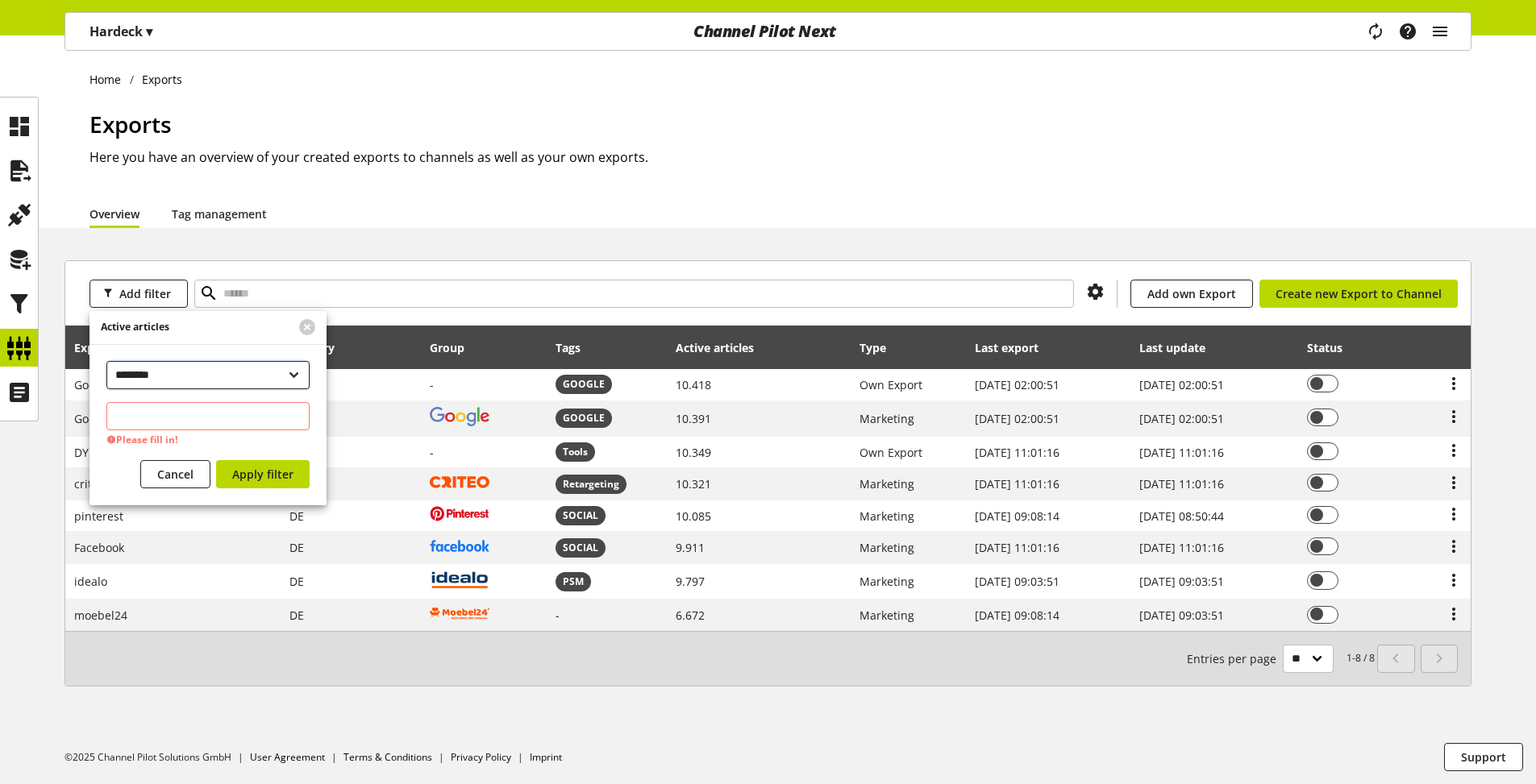
click at [106, 361] on select "**********" at bounding box center [208, 376] width 203 height 28
click at [185, 408] on input "text" at bounding box center [208, 416] width 203 height 28
drag, startPoint x: 192, startPoint y: 387, endPoint x: 214, endPoint y: 368, distance: 29.1
click at [214, 368] on select "**********" at bounding box center [208, 376] width 203 height 28
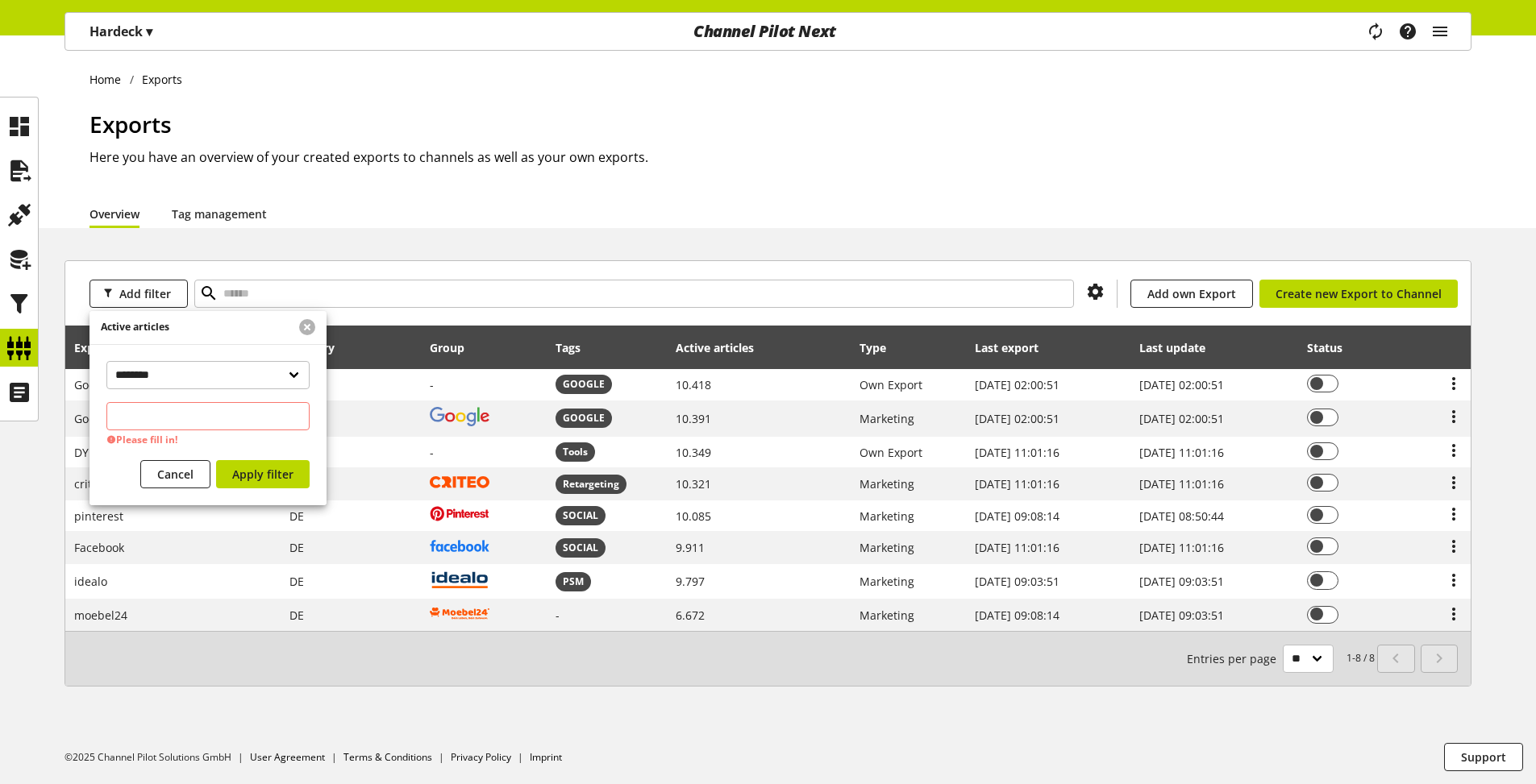
click at [313, 324] on button at bounding box center [307, 327] width 16 height 16
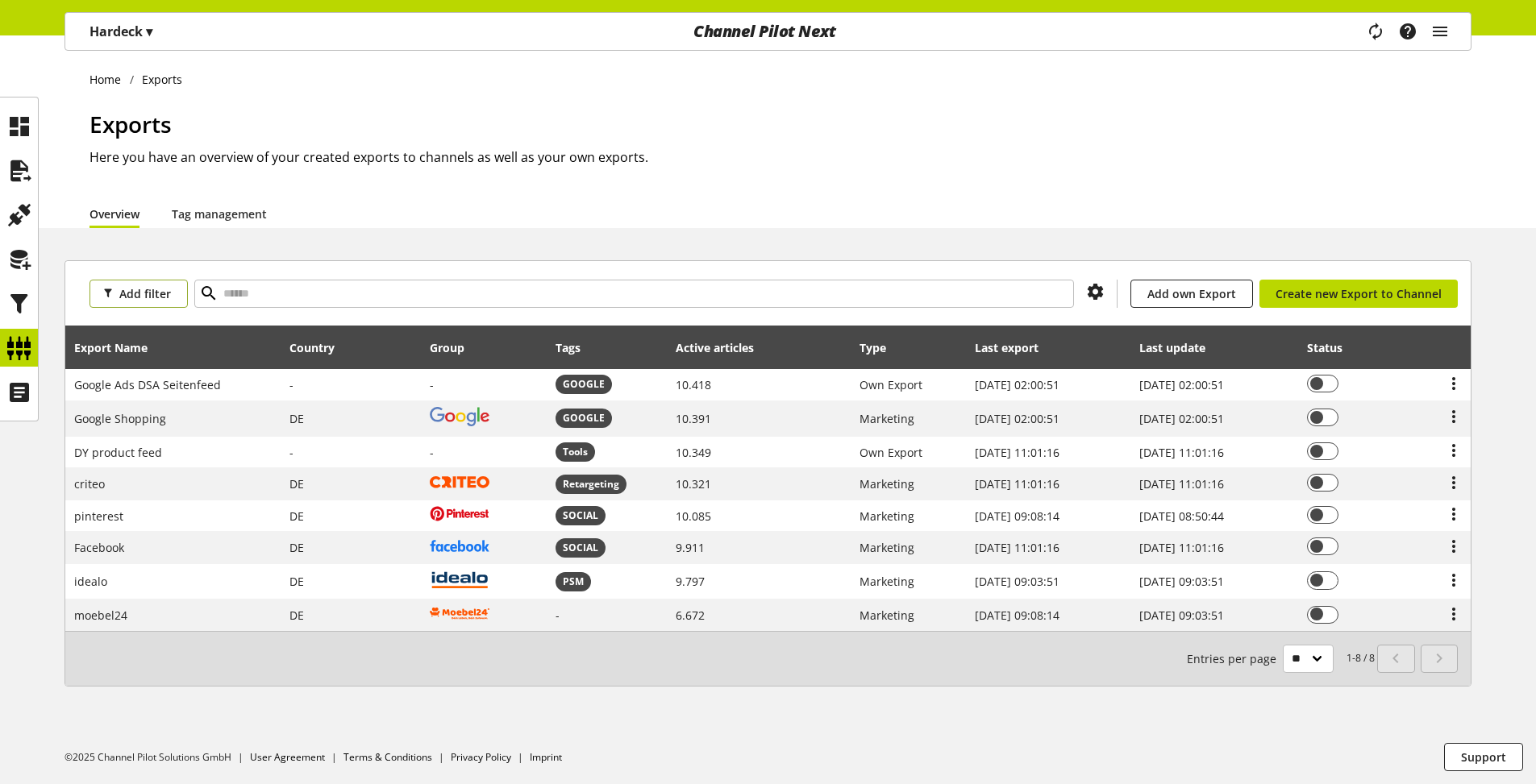
click at [134, 293] on span "Add filter" at bounding box center [145, 294] width 52 height 17
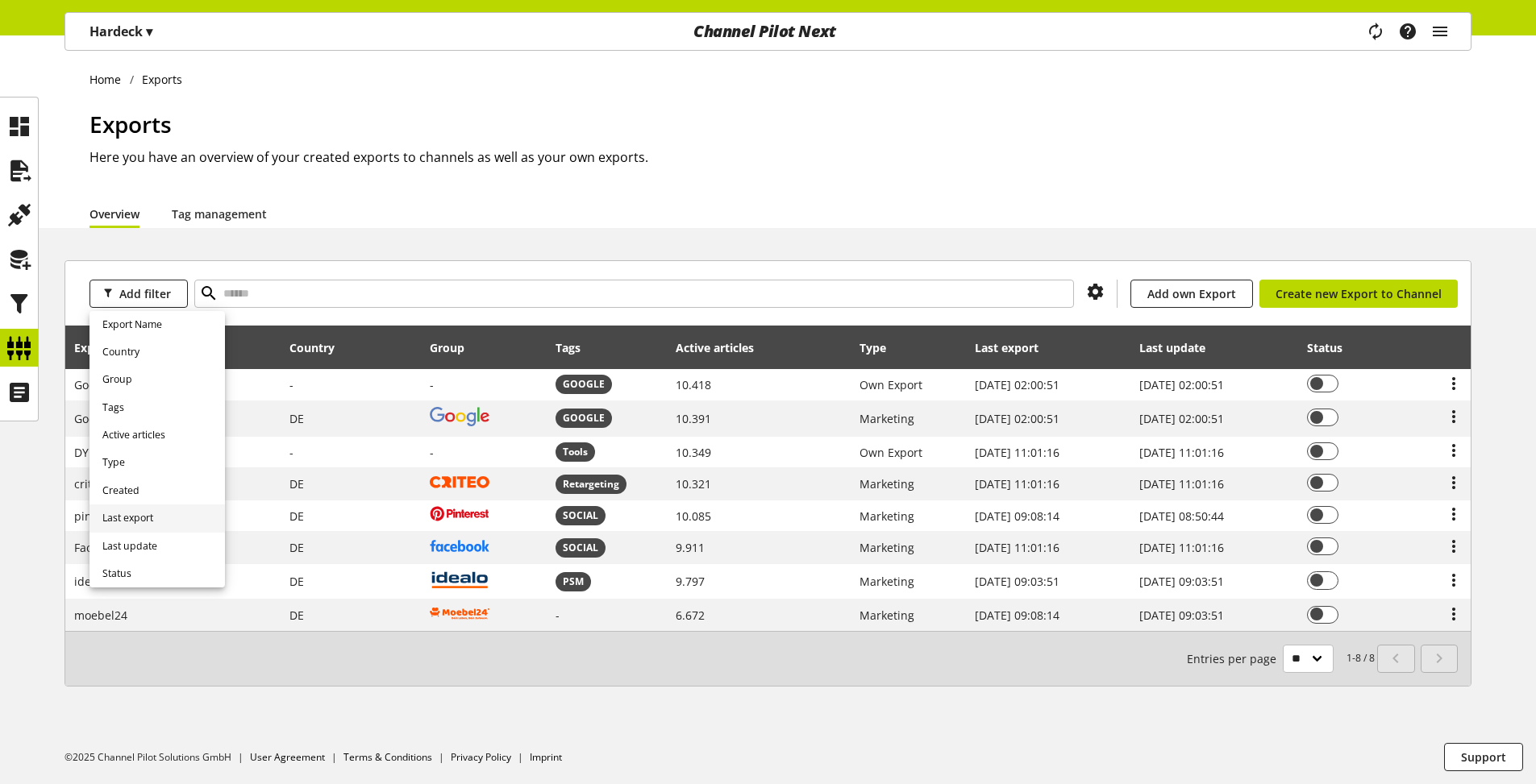
click at [142, 520] on span "Last export" at bounding box center [128, 518] width 51 height 14
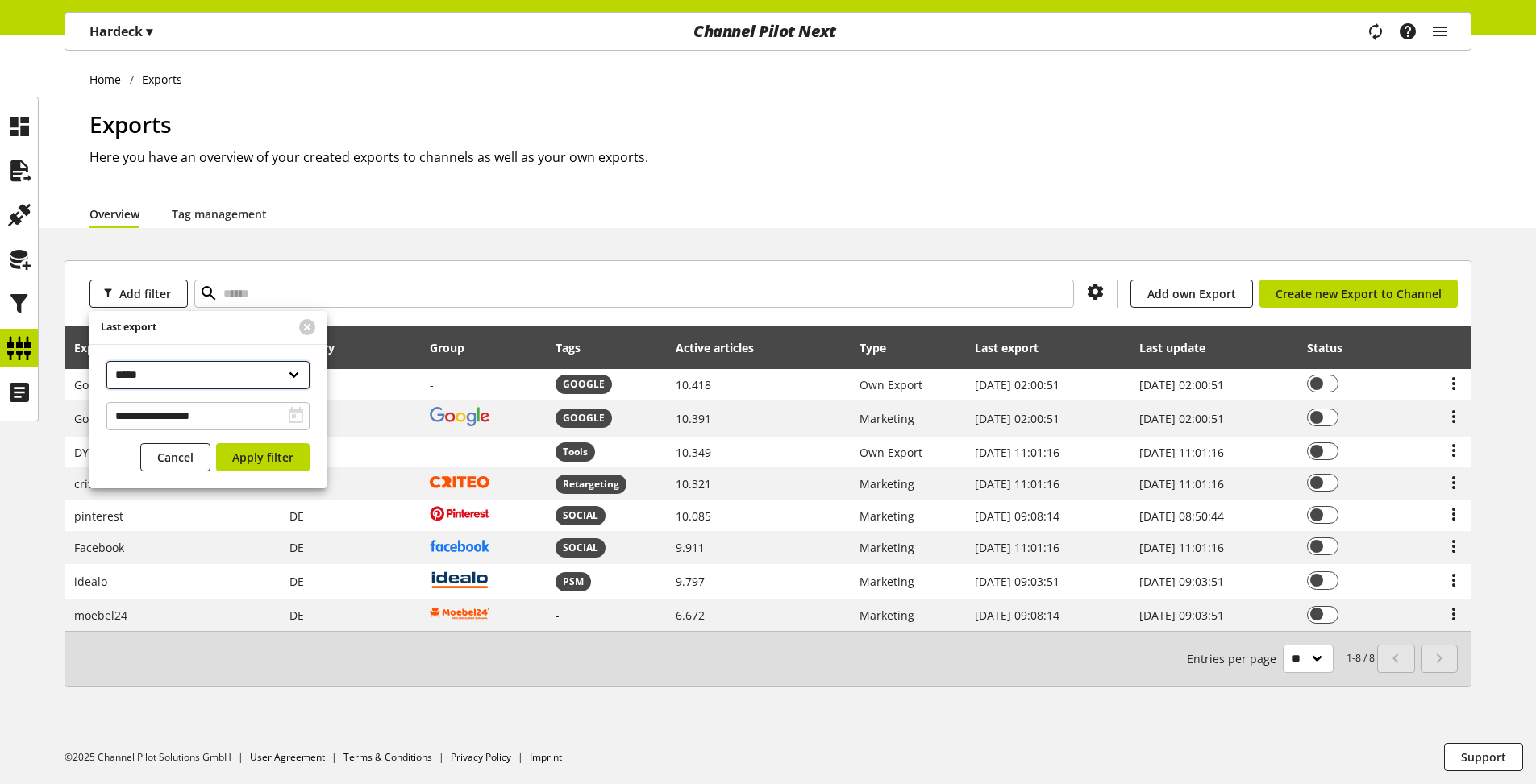
drag, startPoint x: 192, startPoint y: 375, endPoint x: 222, endPoint y: 323, distance: 60.0
click at [222, 323] on form "**********" at bounding box center [208, 400] width 237 height 177
click at [307, 329] on button at bounding box center [307, 327] width 16 height 16
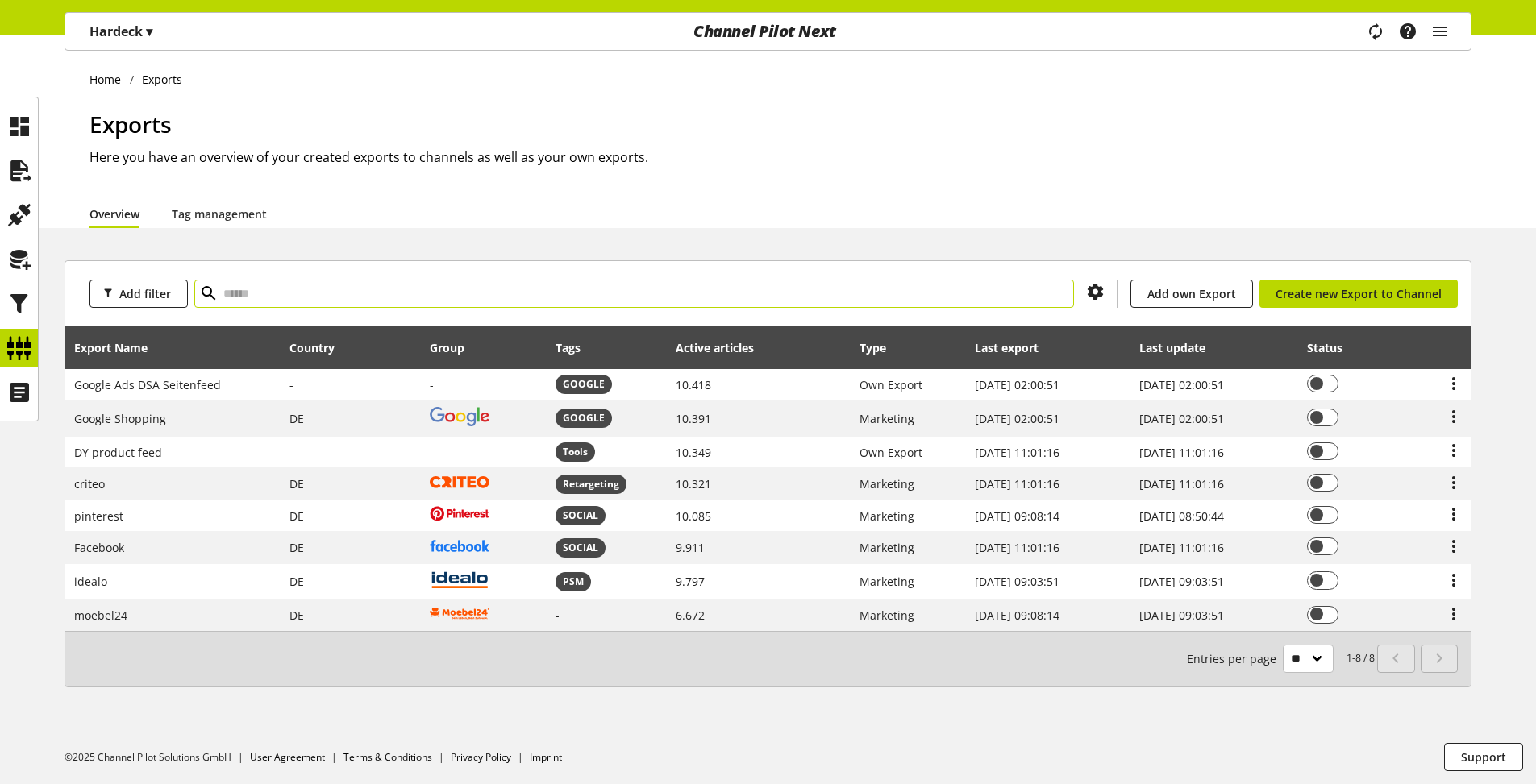
click at [703, 287] on input "text" at bounding box center [634, 294] width 880 height 28
click at [1091, 295] on icon at bounding box center [1096, 292] width 20 height 29
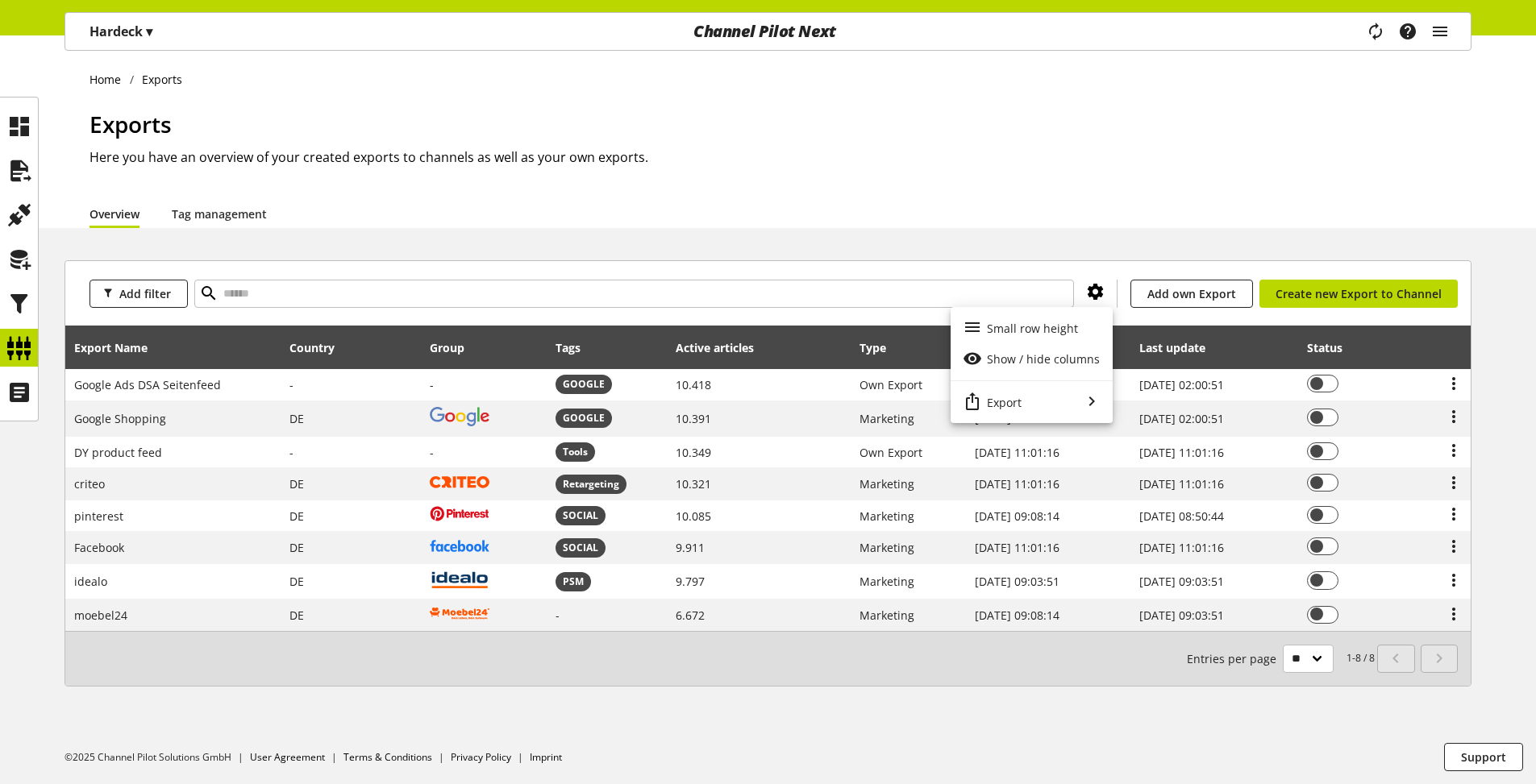
click at [1091, 295] on icon at bounding box center [1096, 292] width 20 height 29
click at [757, 350] on icon at bounding box center [767, 348] width 20 height 29
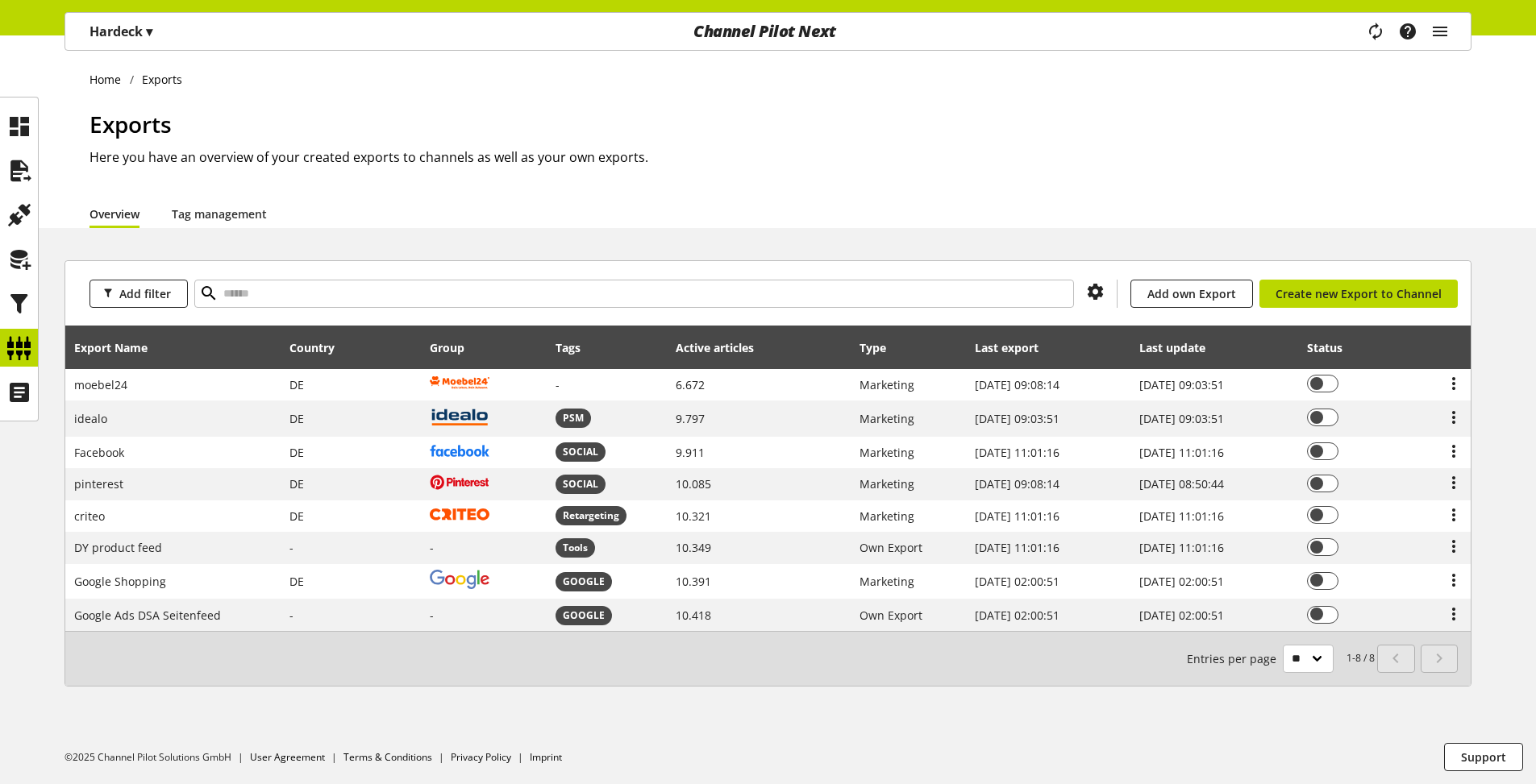
click at [757, 350] on icon at bounding box center [767, 348] width 20 height 29
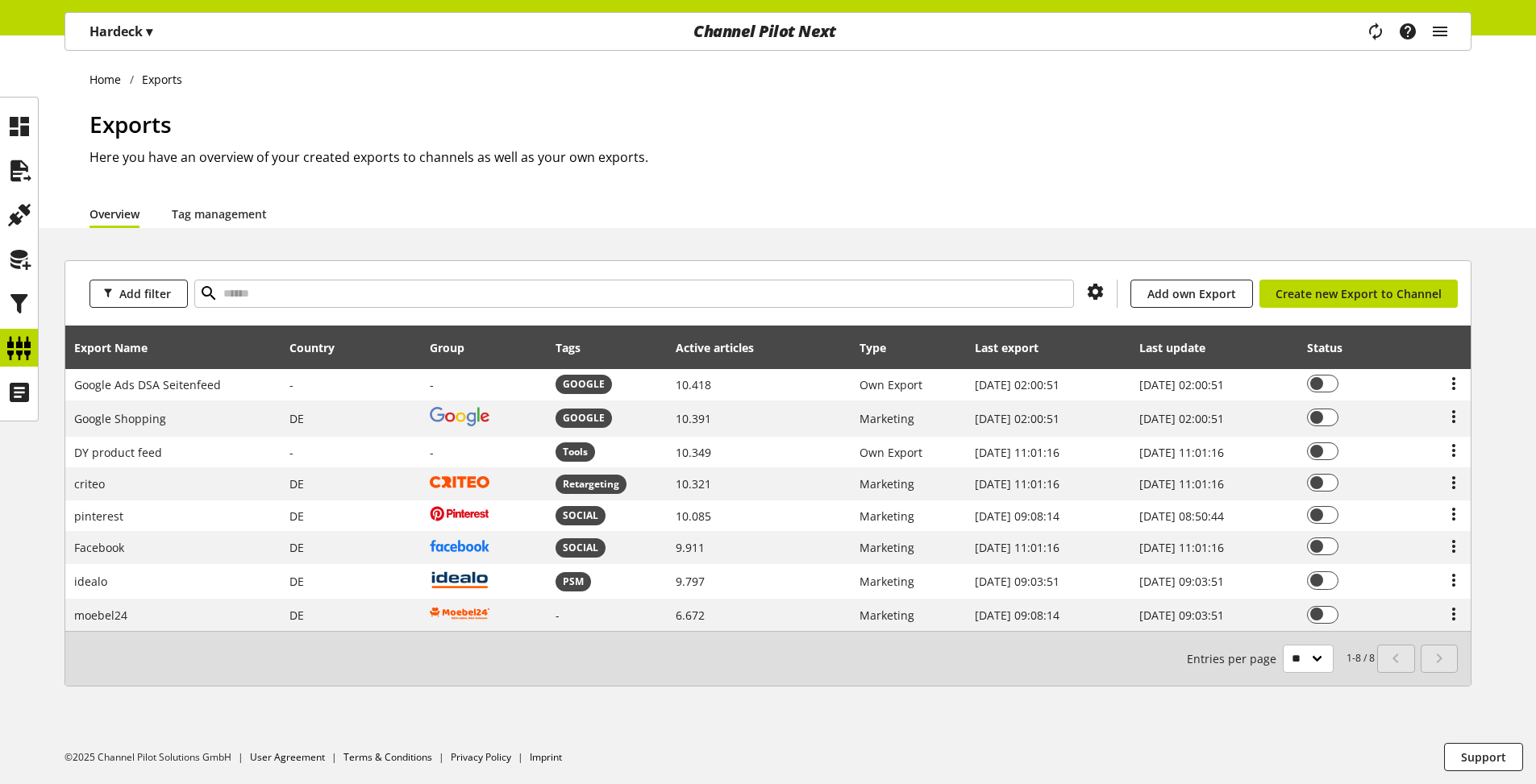
click at [757, 350] on icon at bounding box center [767, 348] width 20 height 29
